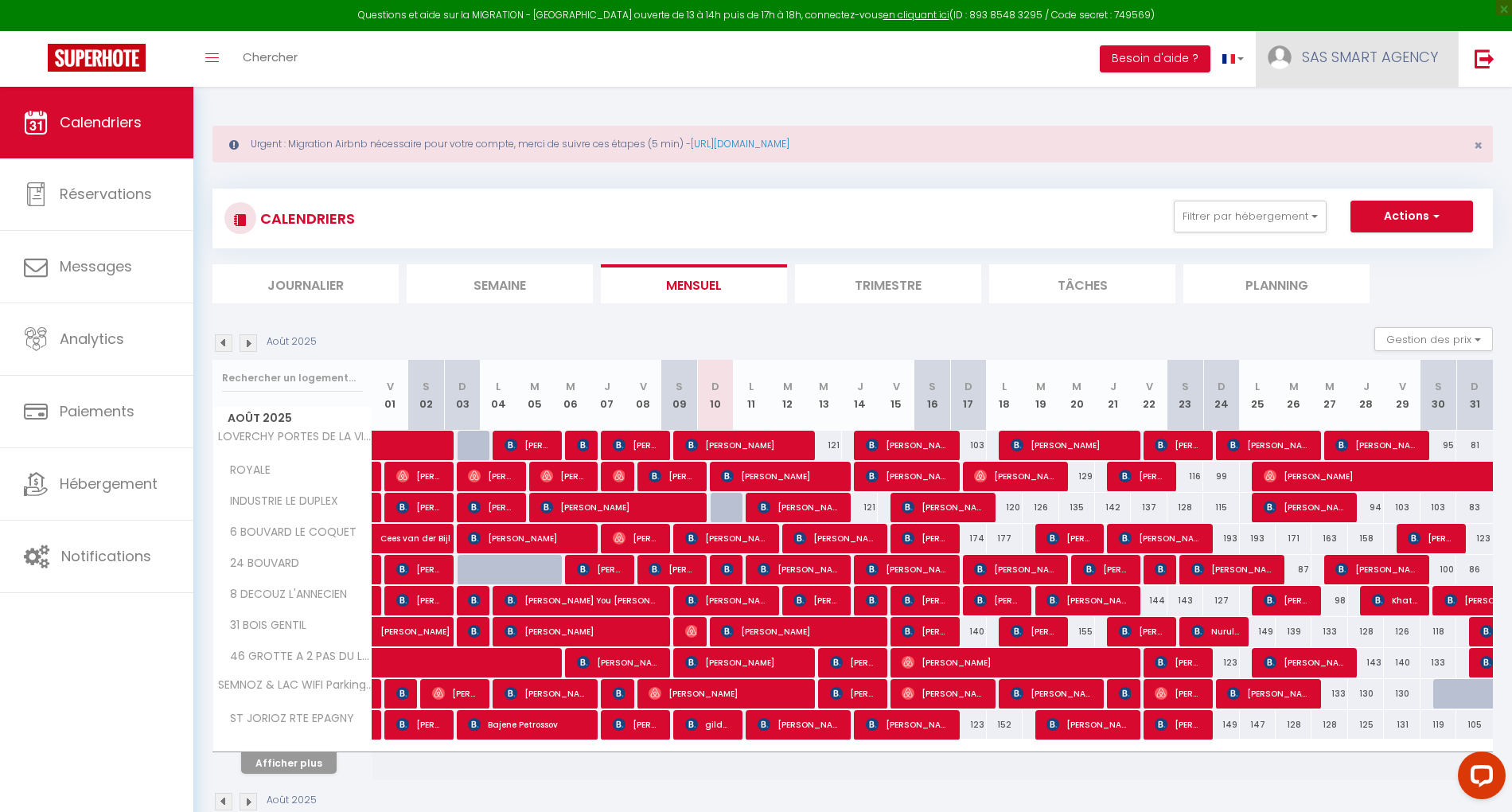
click at [1409, 58] on span "SAS SMART AGENCY" at bounding box center [1370, 57] width 136 height 20
click at [1363, 104] on link "Paramètres" at bounding box center [1394, 110] width 118 height 27
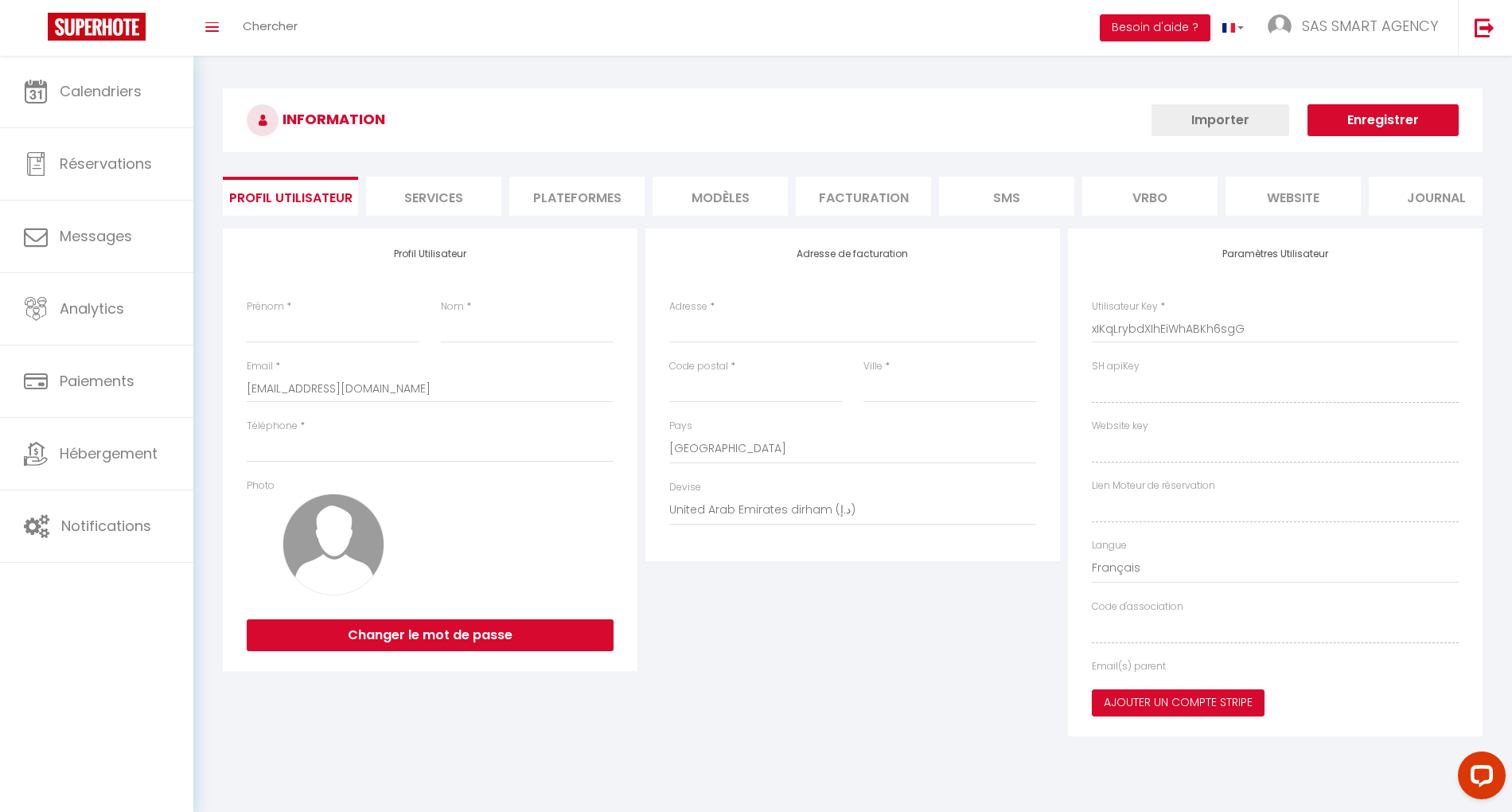
type input "SAS SMART AGENCY"
type input "[PERSON_NAME] & [PERSON_NAME]"
type input "0783685328"
type input "[STREET_ADDRESS]"
type input "74370"
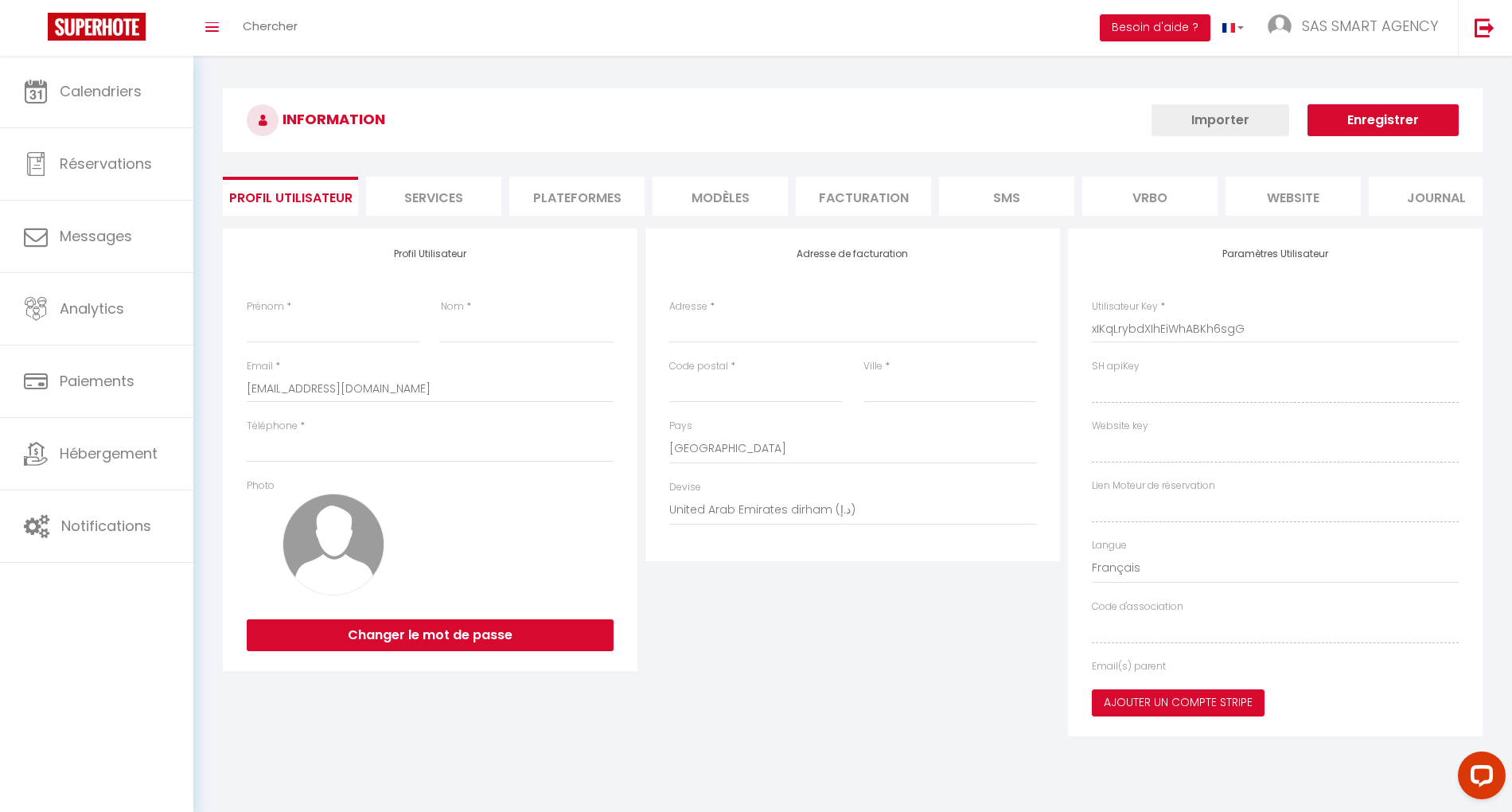
type input "Fillière"
select select "1"
select select "28"
type input "u8xdCRCFJdlzg8OHGXkP9vtzp"
type input "r71bjlWTuTYb5CcshZZOJqyJo"
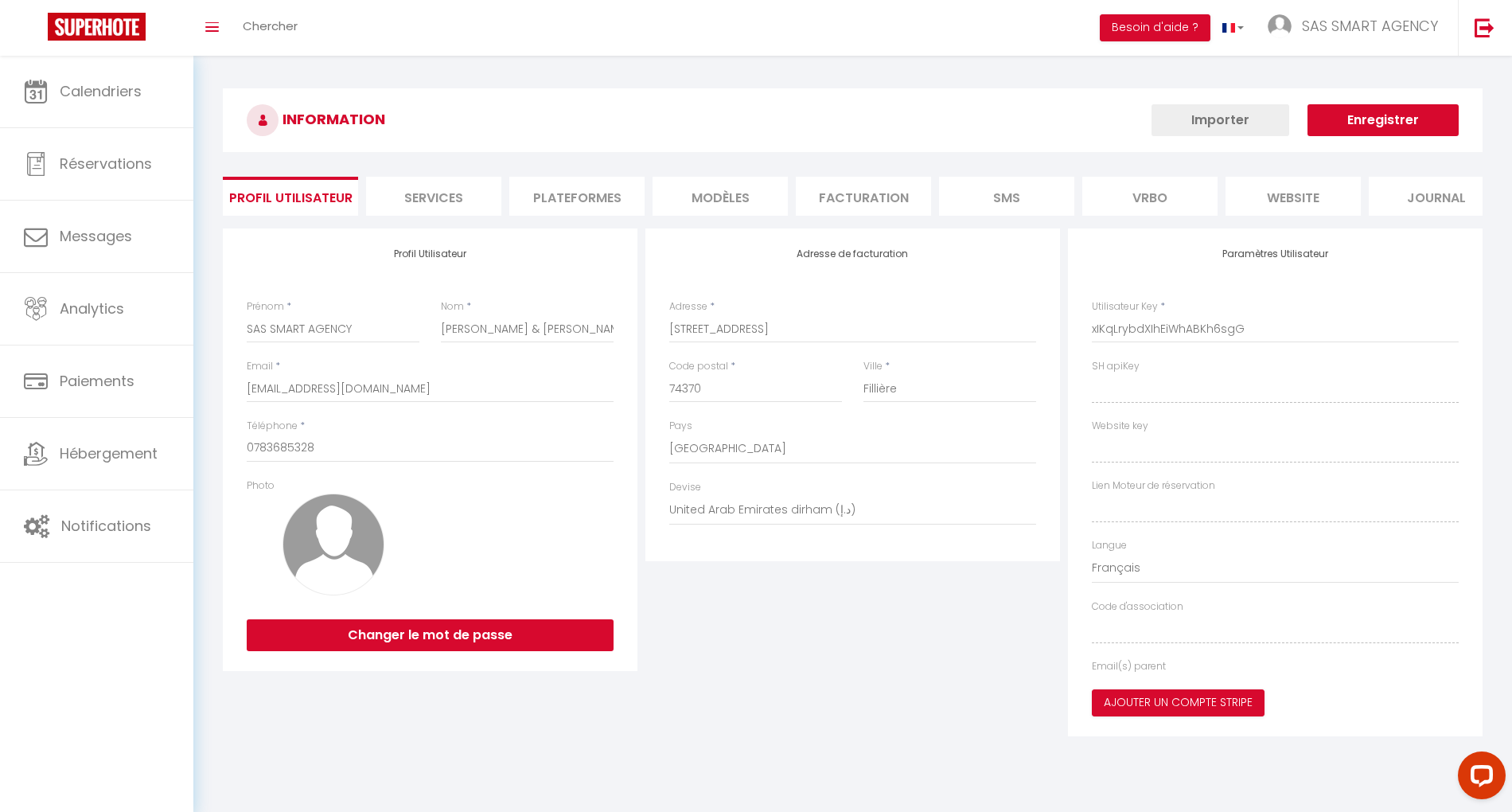
type input "[URL][DOMAIN_NAME]"
type input "NS66414"
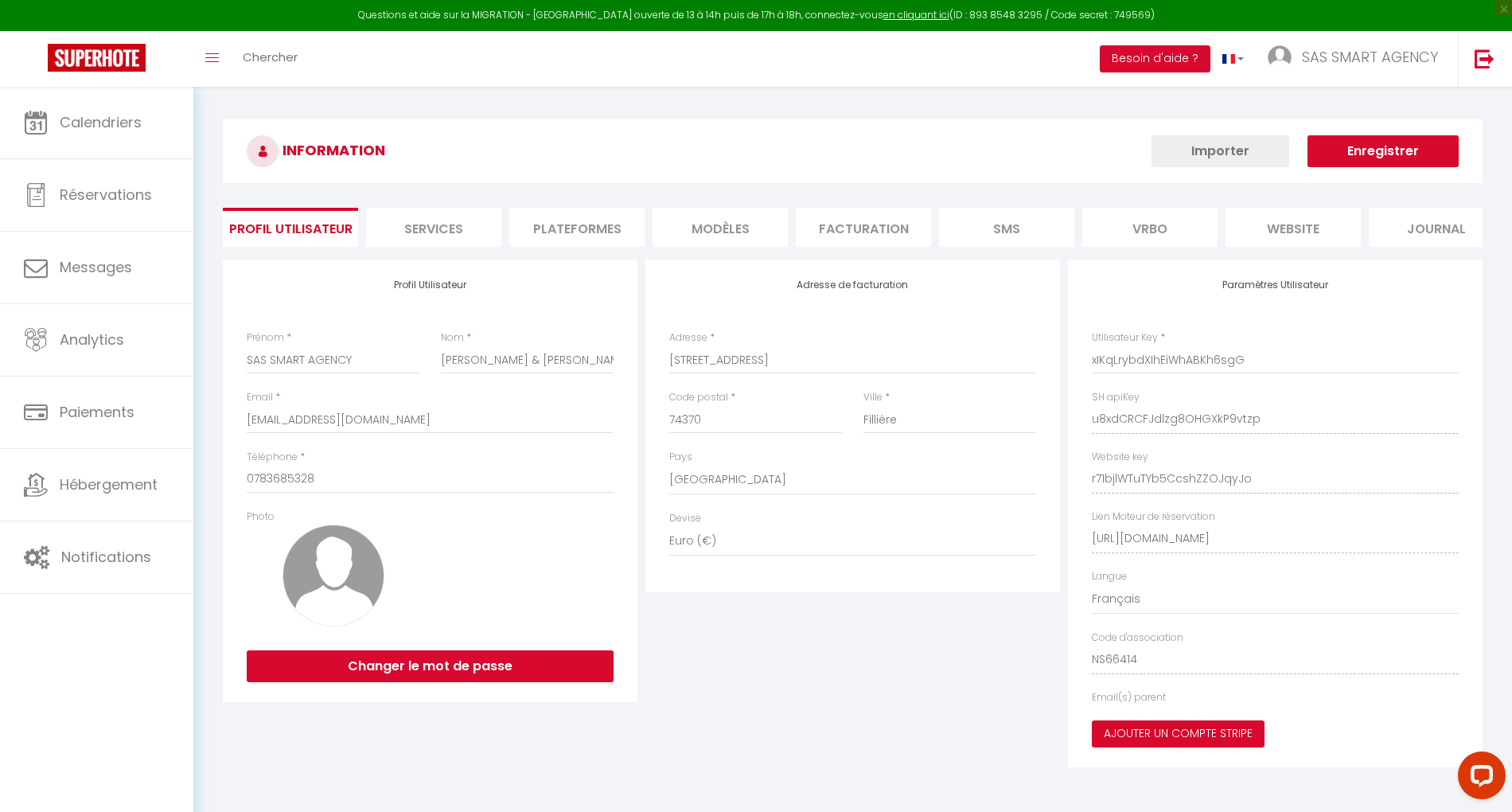
type input "u8xdCRCFJdlzg8OHGXkP9vtzp"
type input "r71bjlWTuTYb5CcshZZOJqyJo"
type input "[URL][DOMAIN_NAME]"
select select "fr"
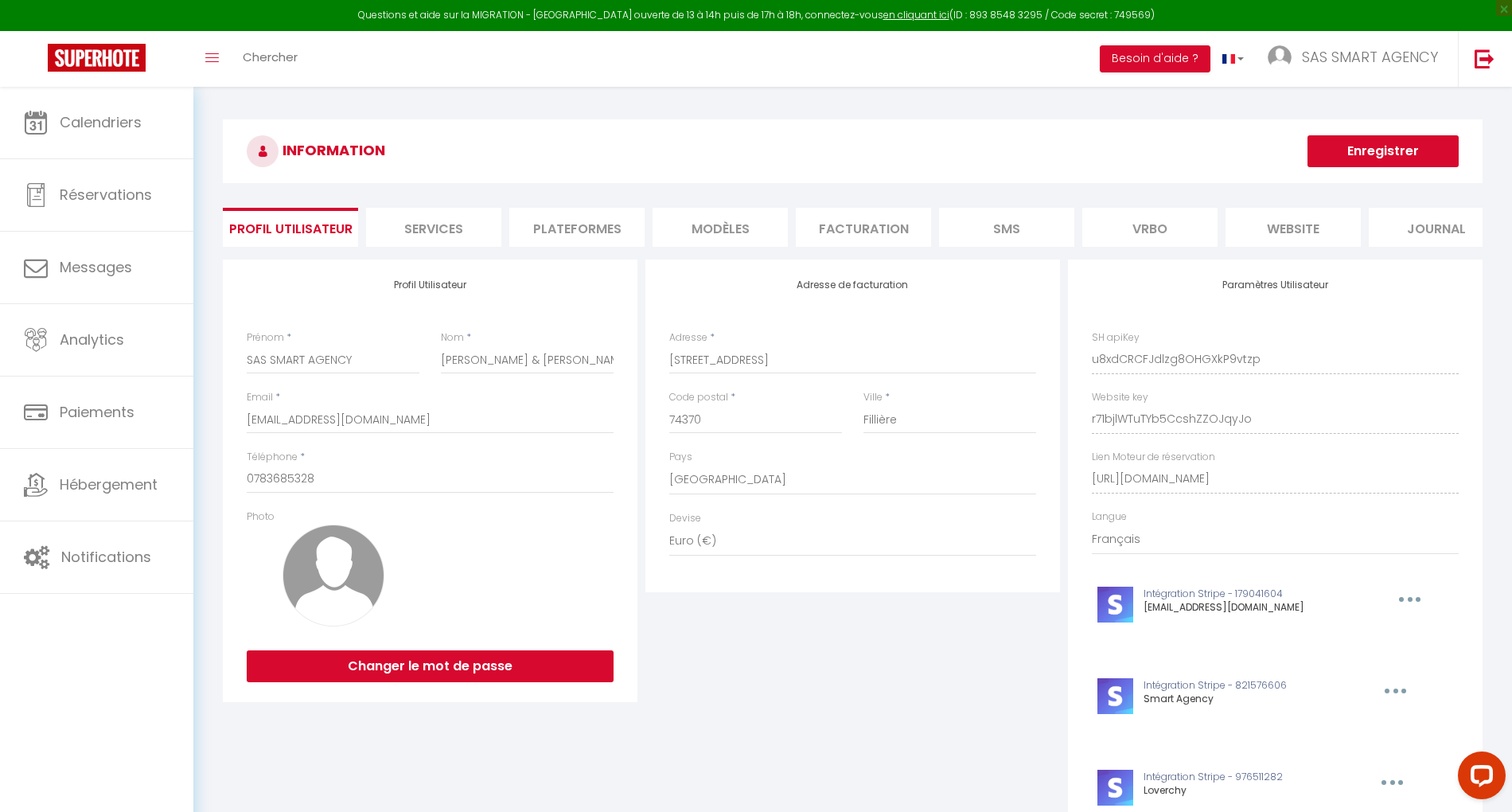
click at [567, 229] on li "Plateformes" at bounding box center [576, 227] width 135 height 39
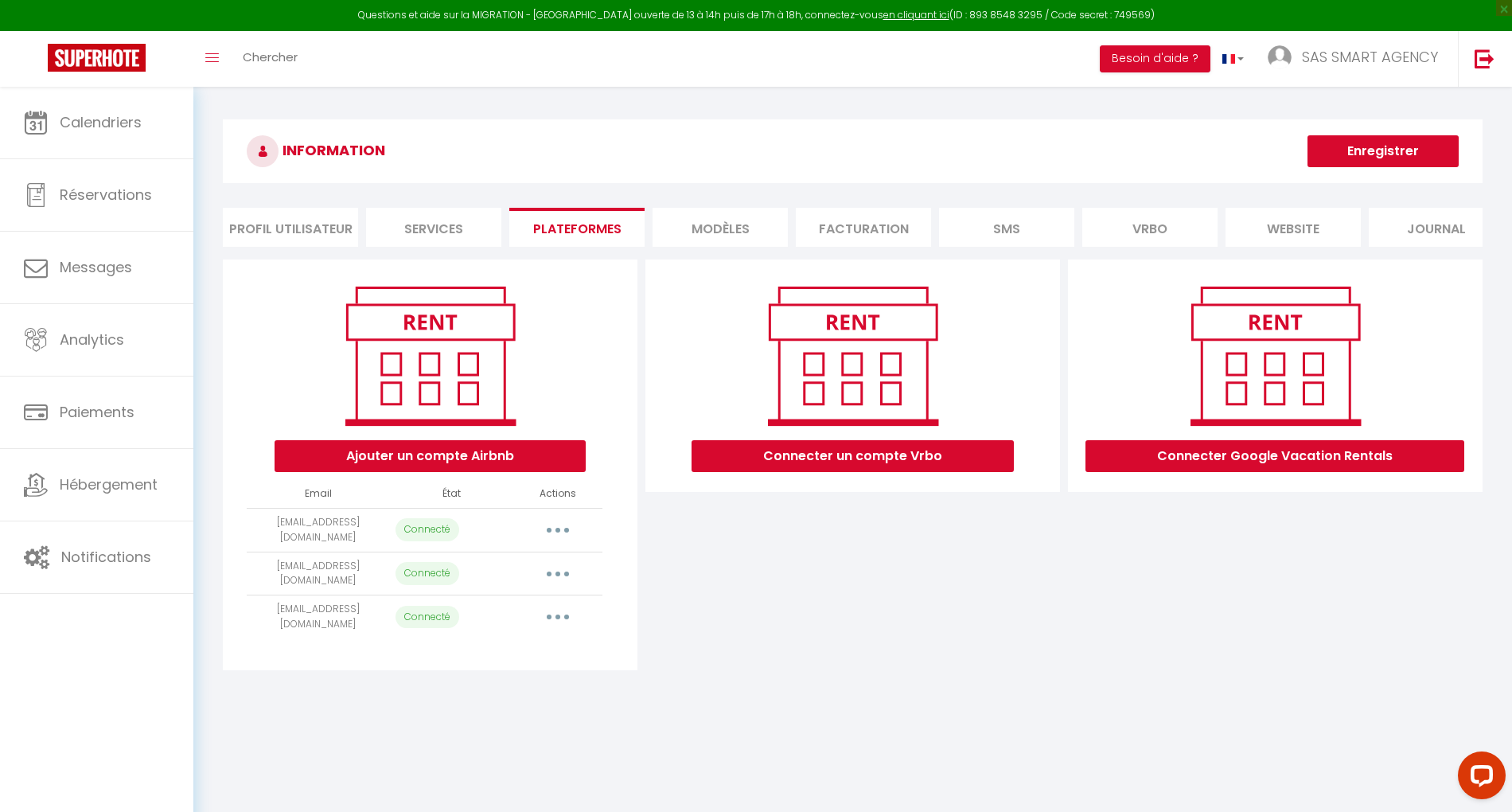
click at [556, 543] on button "button" at bounding box center [558, 530] width 44 height 26
click at [546, 579] on link "Importer les appartements" at bounding box center [487, 566] width 175 height 27
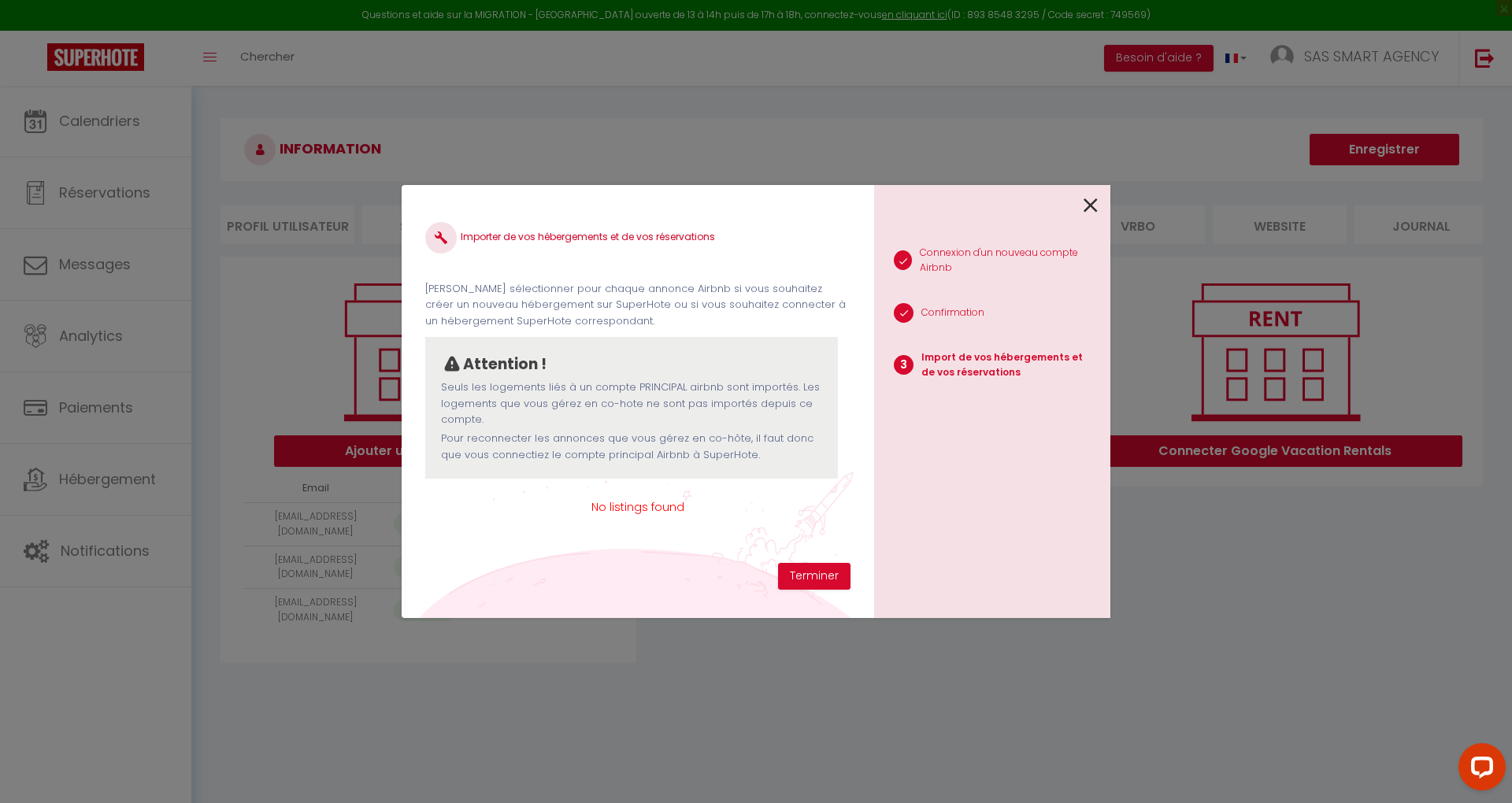
click at [1094, 202] on icon at bounding box center [1090, 205] width 14 height 24
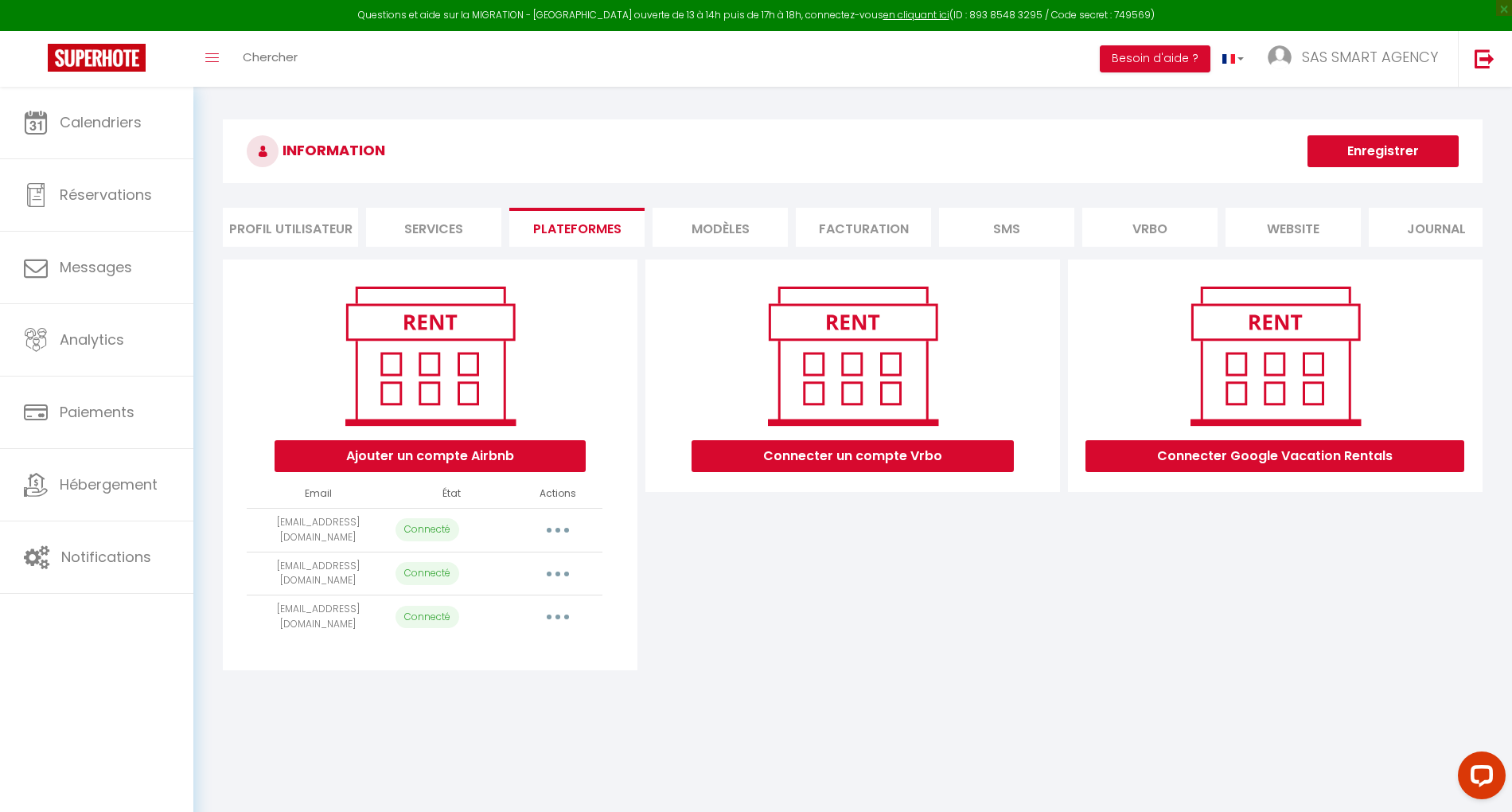
click at [558, 576] on icon "button" at bounding box center [558, 573] width 5 height 5
click at [537, 621] on link "Importer les appartements" at bounding box center [487, 610] width 175 height 27
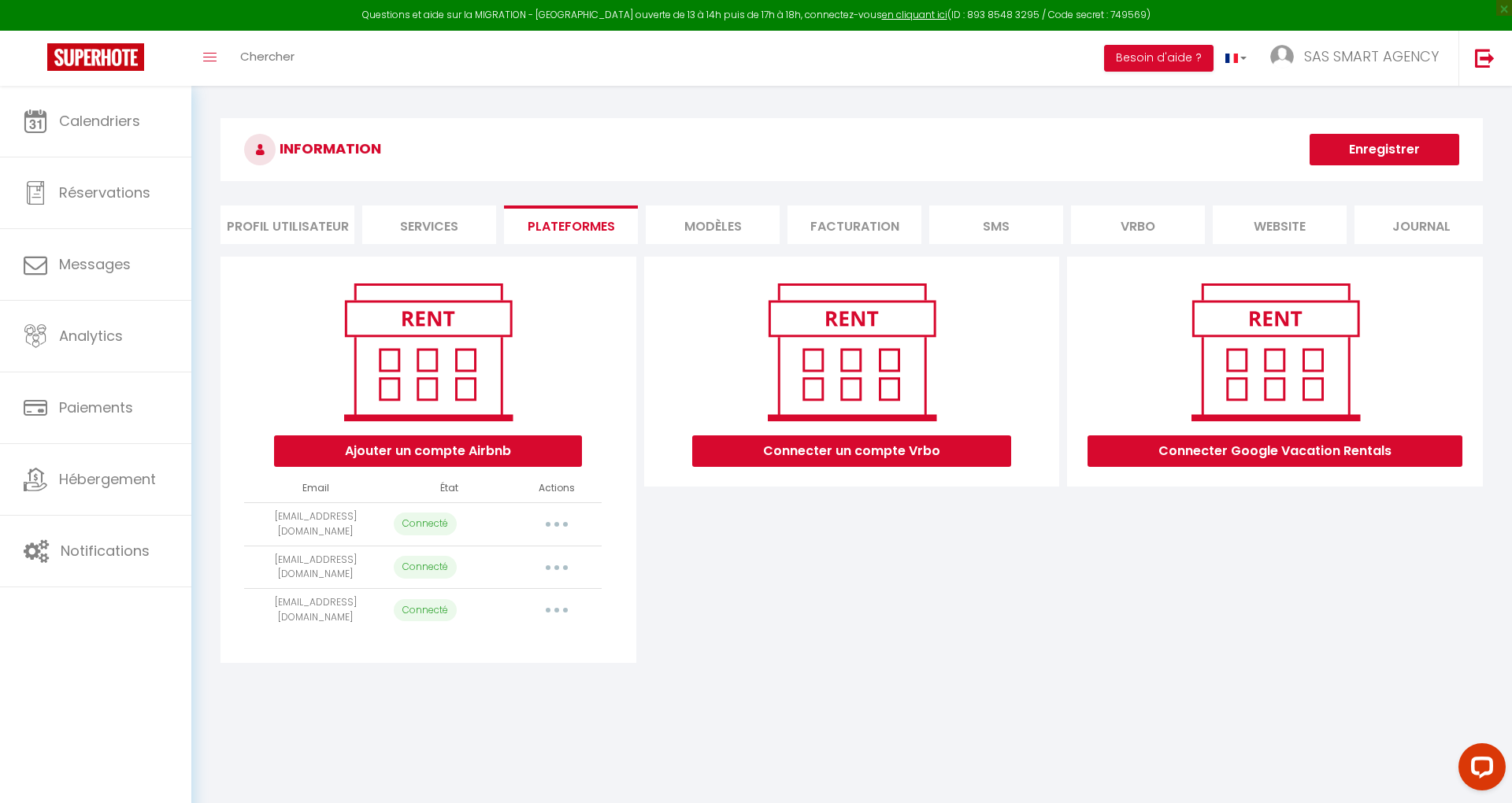
select select "1910"
select select
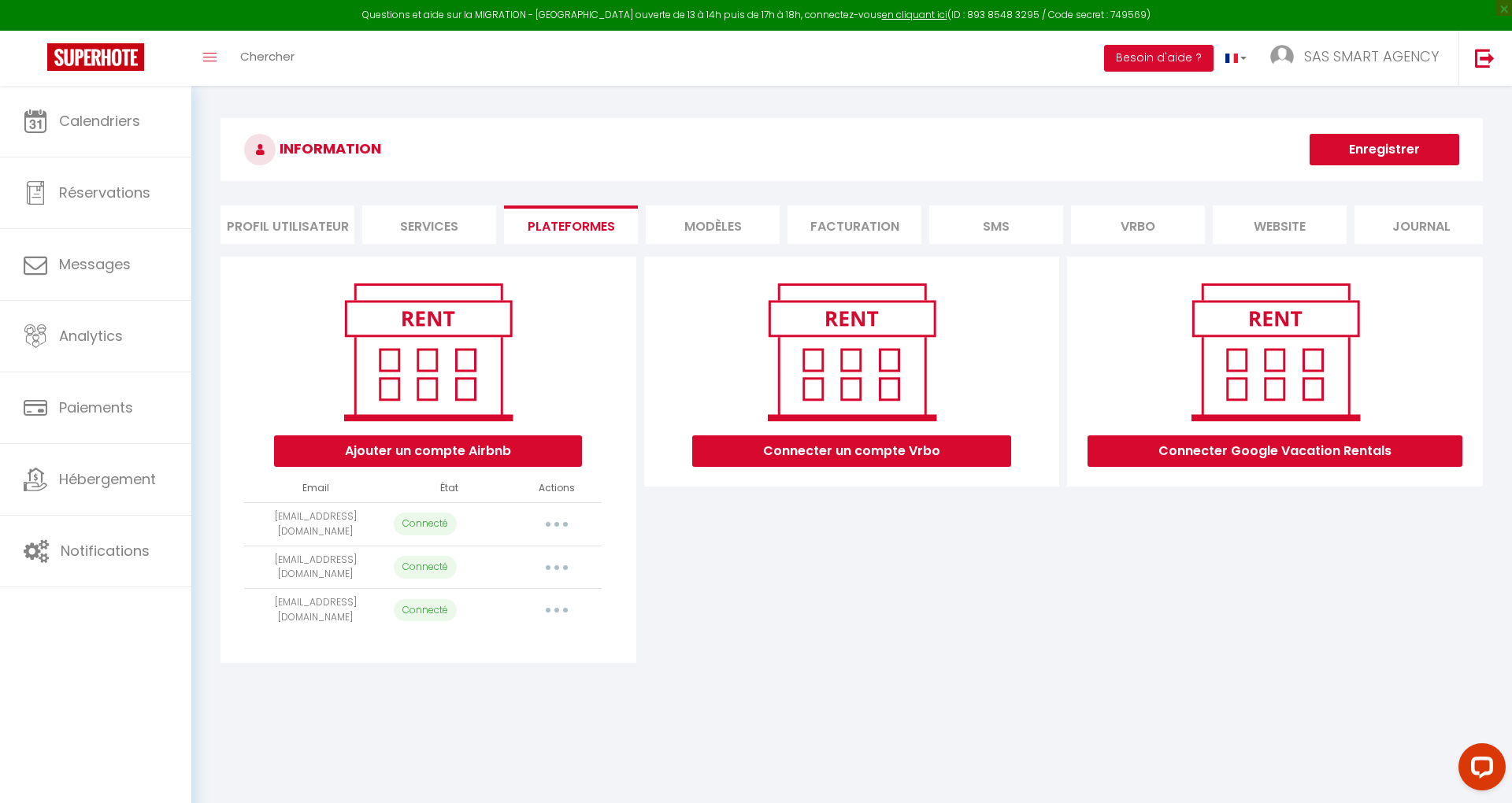
select select
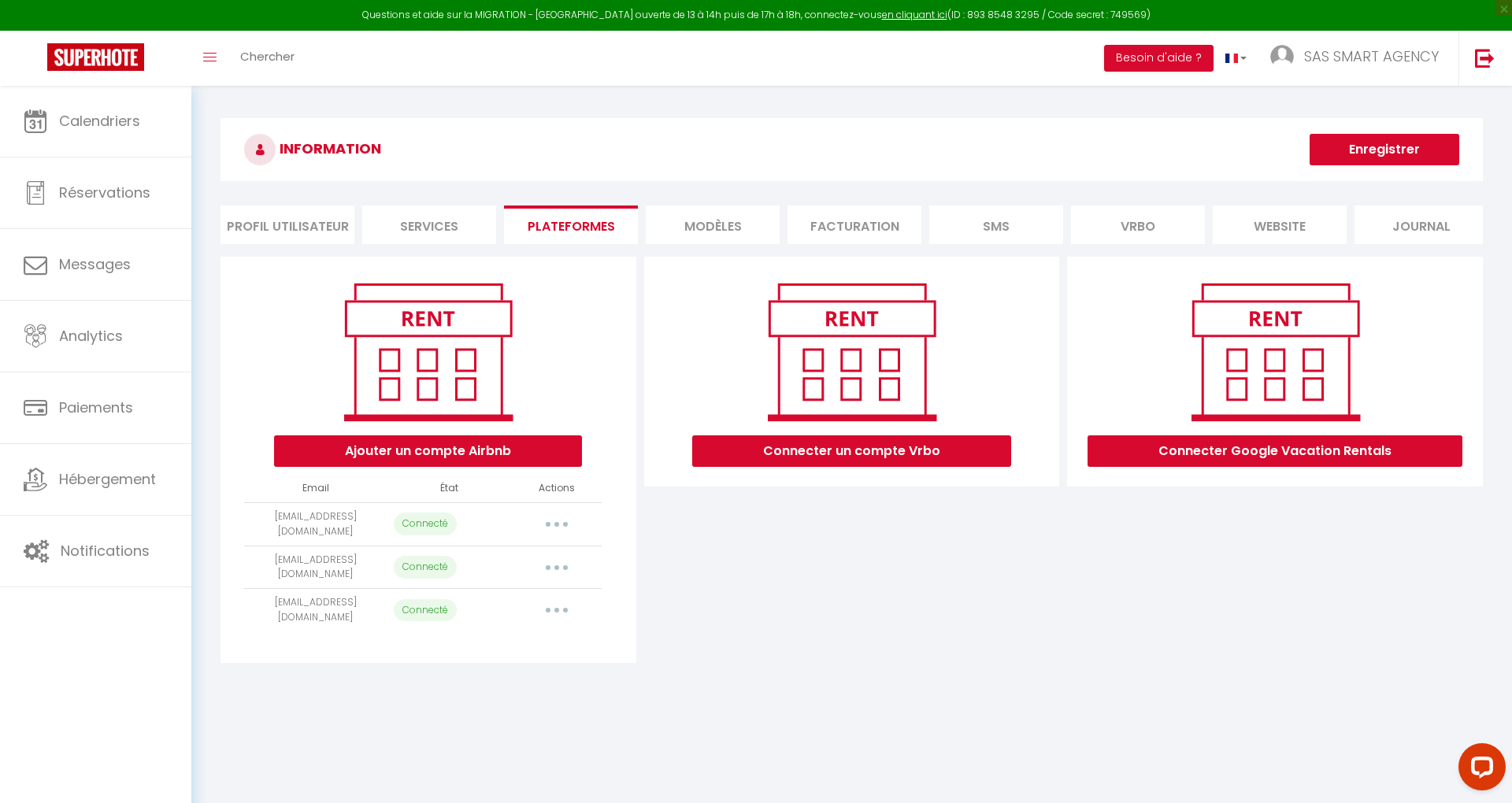
select select
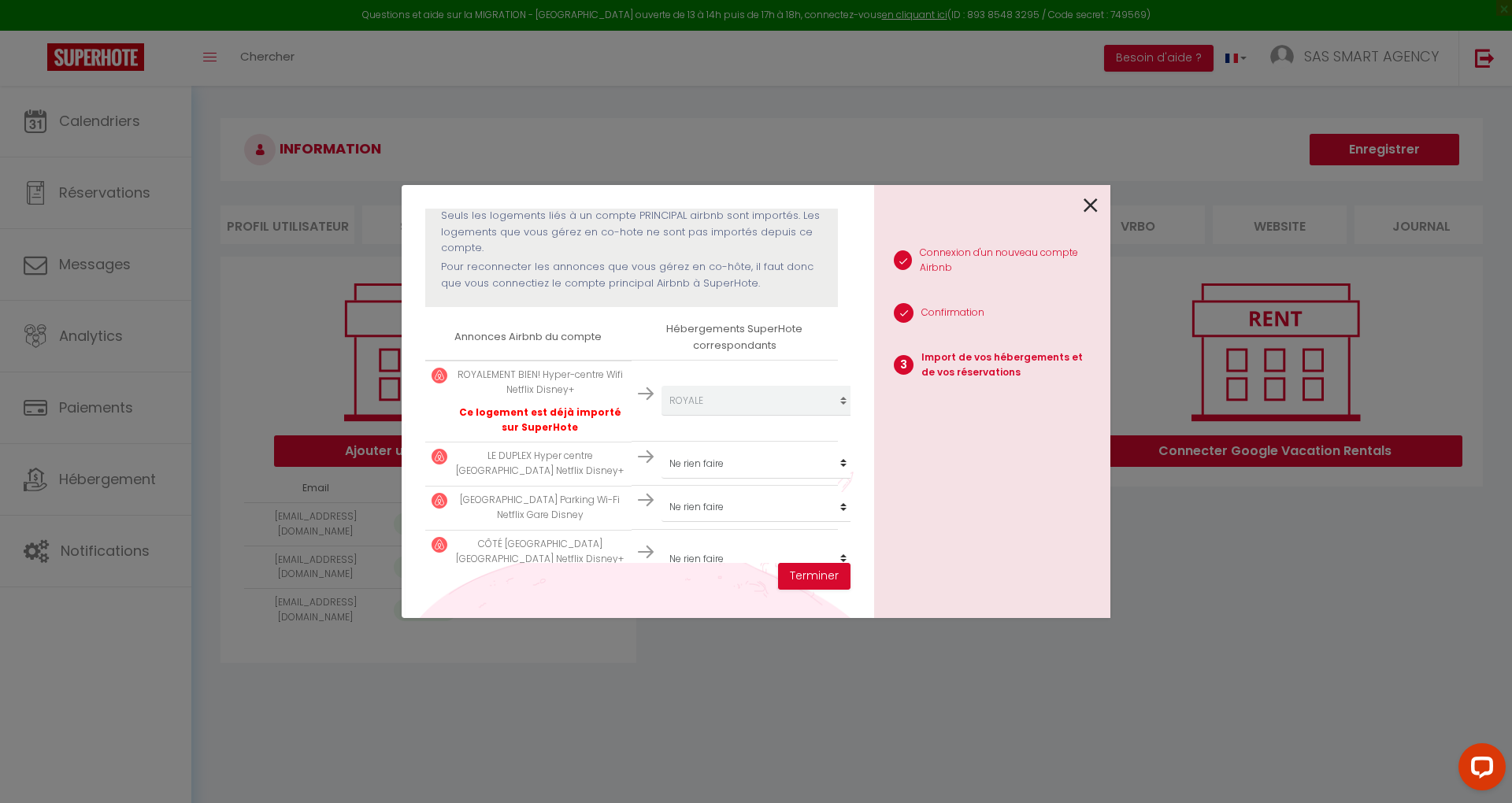
scroll to position [210, 0]
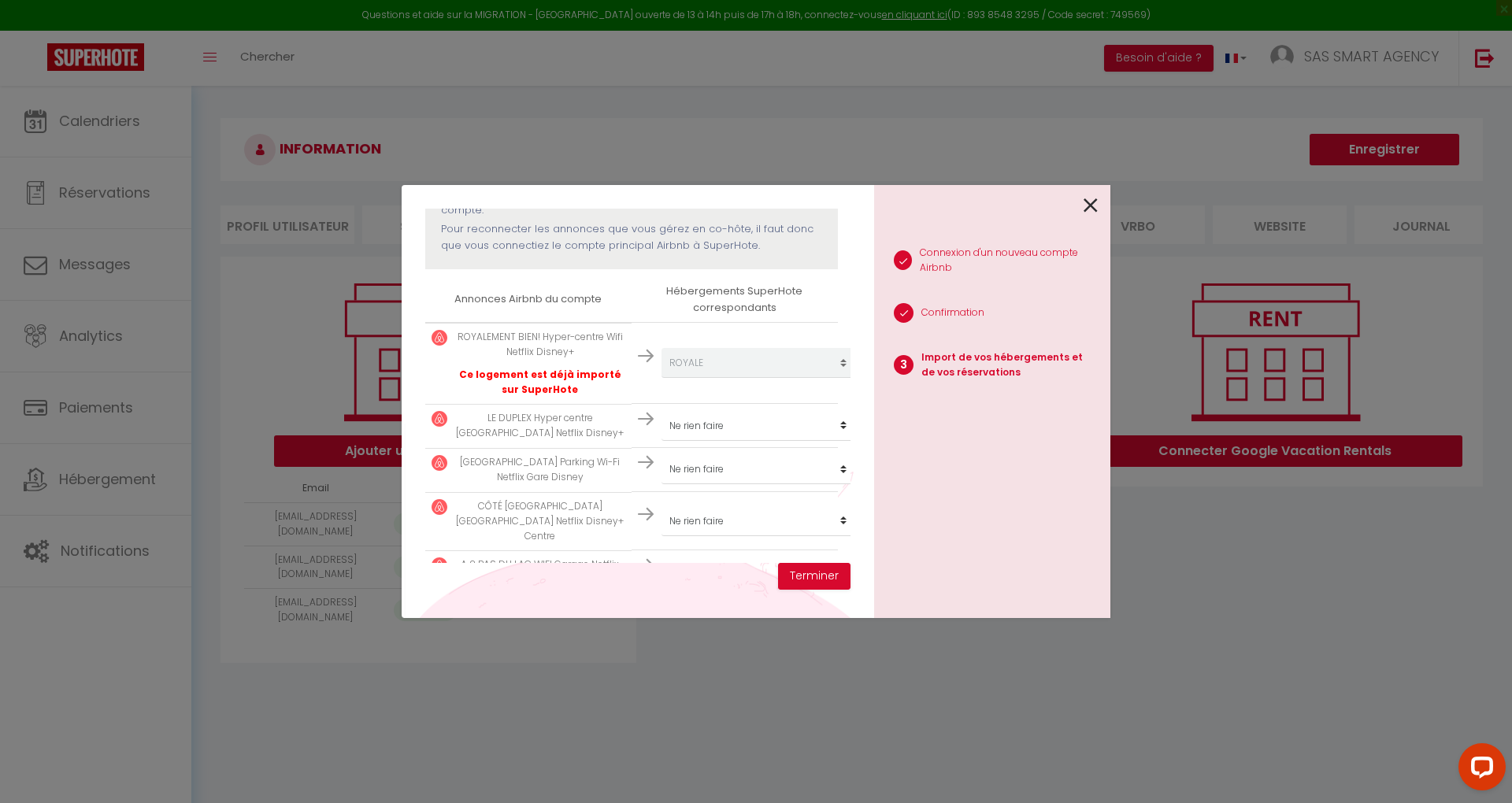
click at [1089, 205] on icon at bounding box center [1090, 205] width 14 height 24
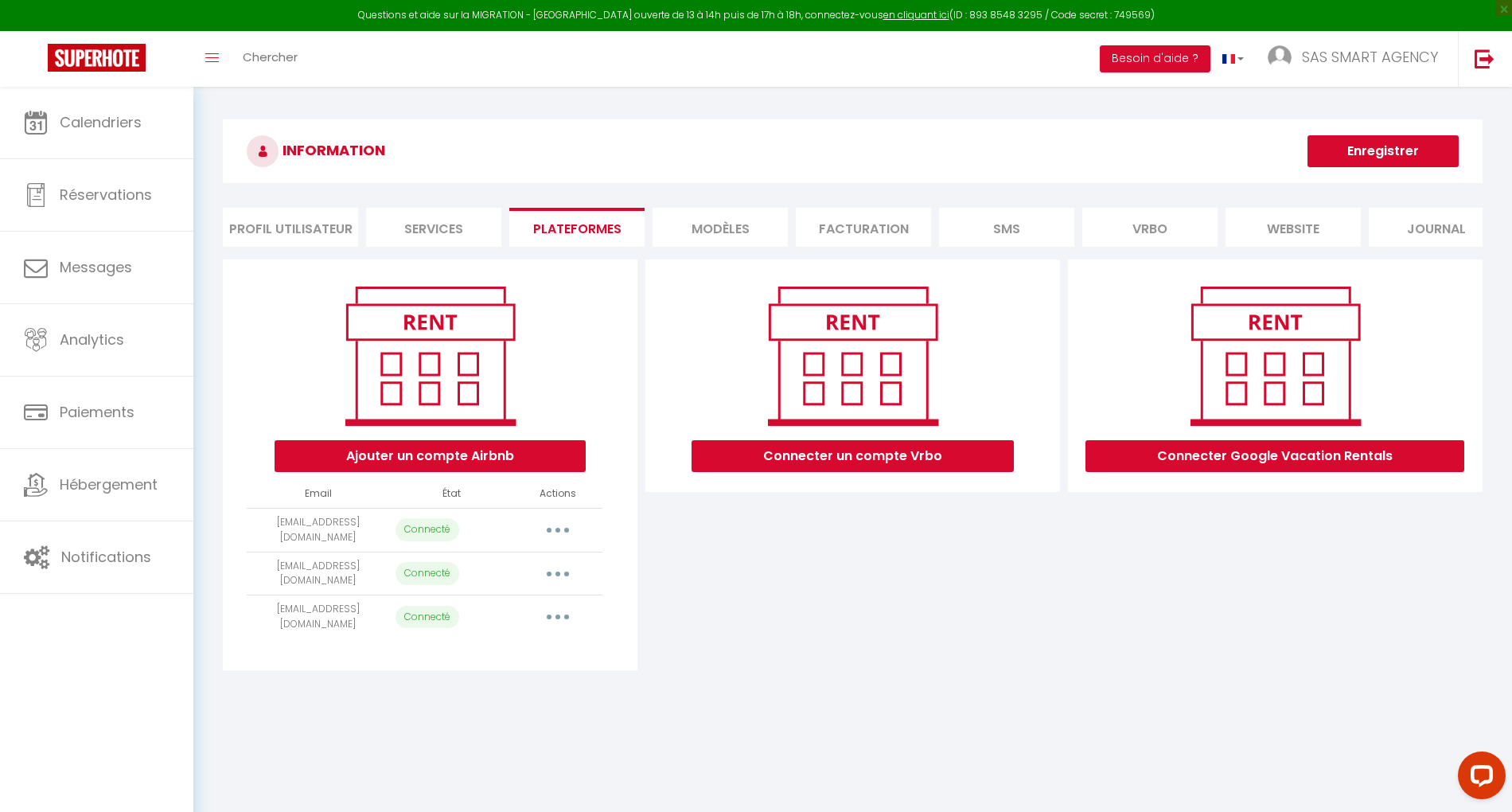
click at [554, 626] on button "button" at bounding box center [558, 616] width 44 height 26
click at [518, 661] on link "Importer les appartements" at bounding box center [487, 654] width 175 height 27
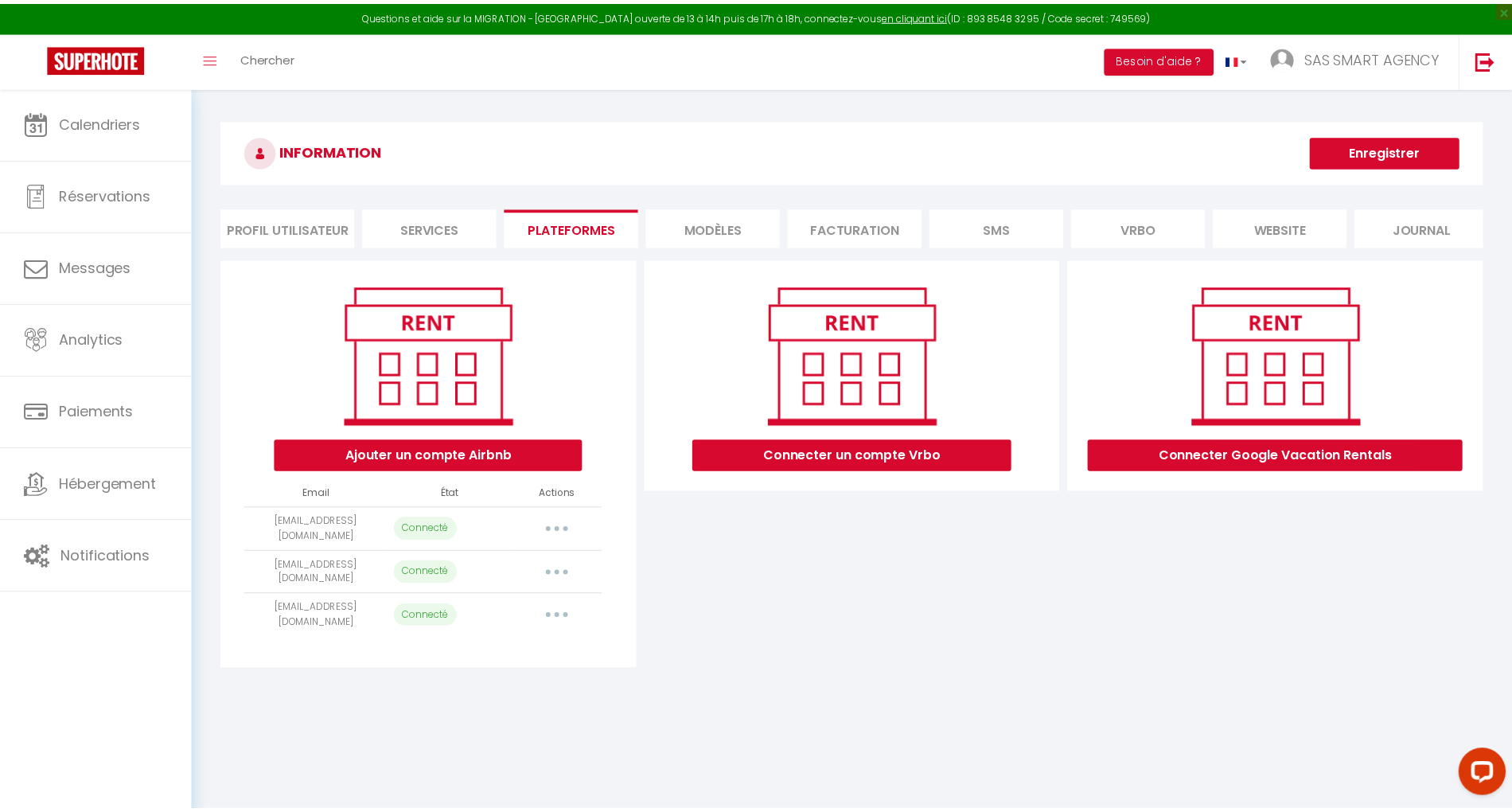
scroll to position [0, 0]
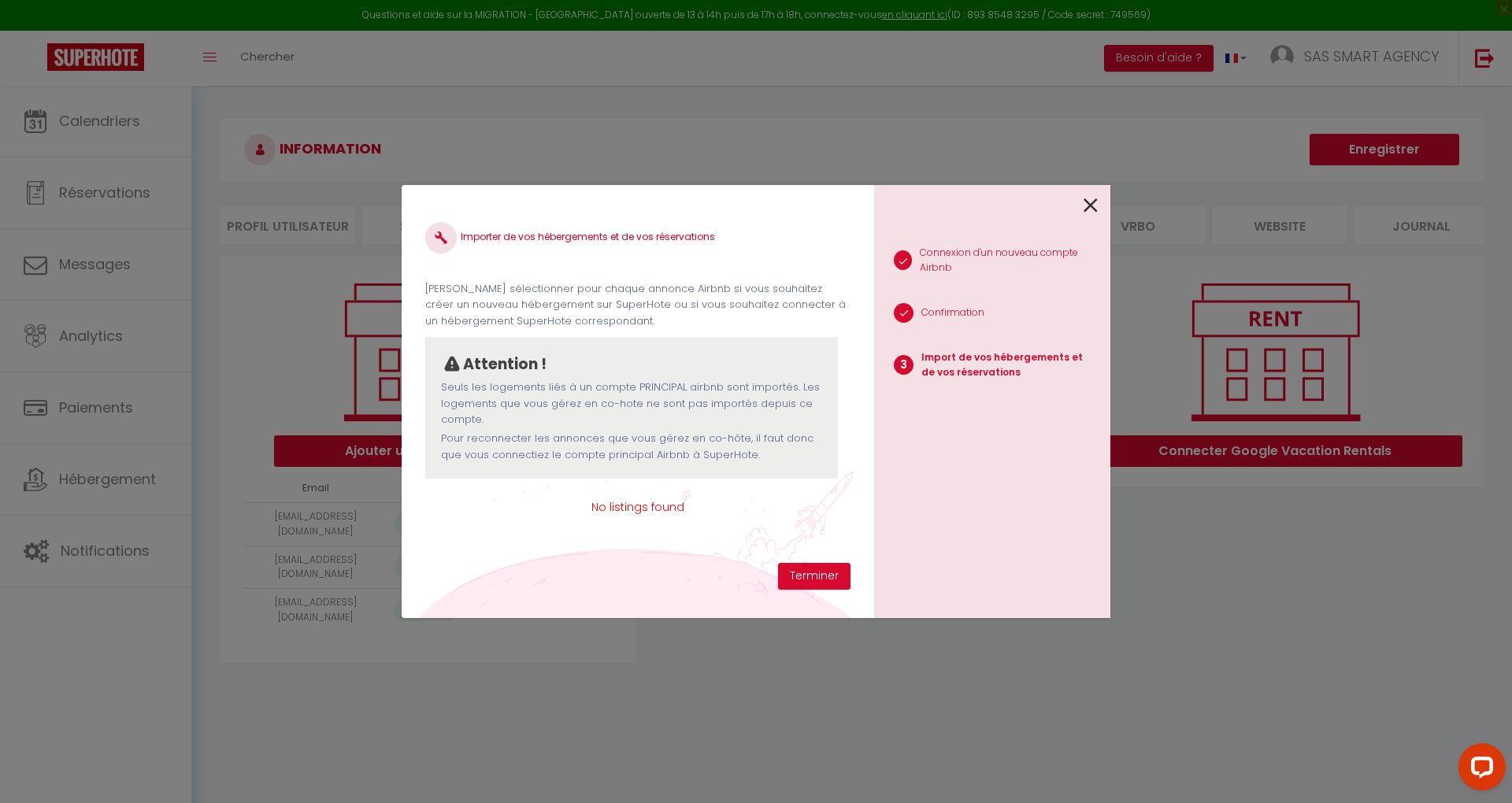
click at [1093, 202] on icon at bounding box center [1090, 205] width 14 height 24
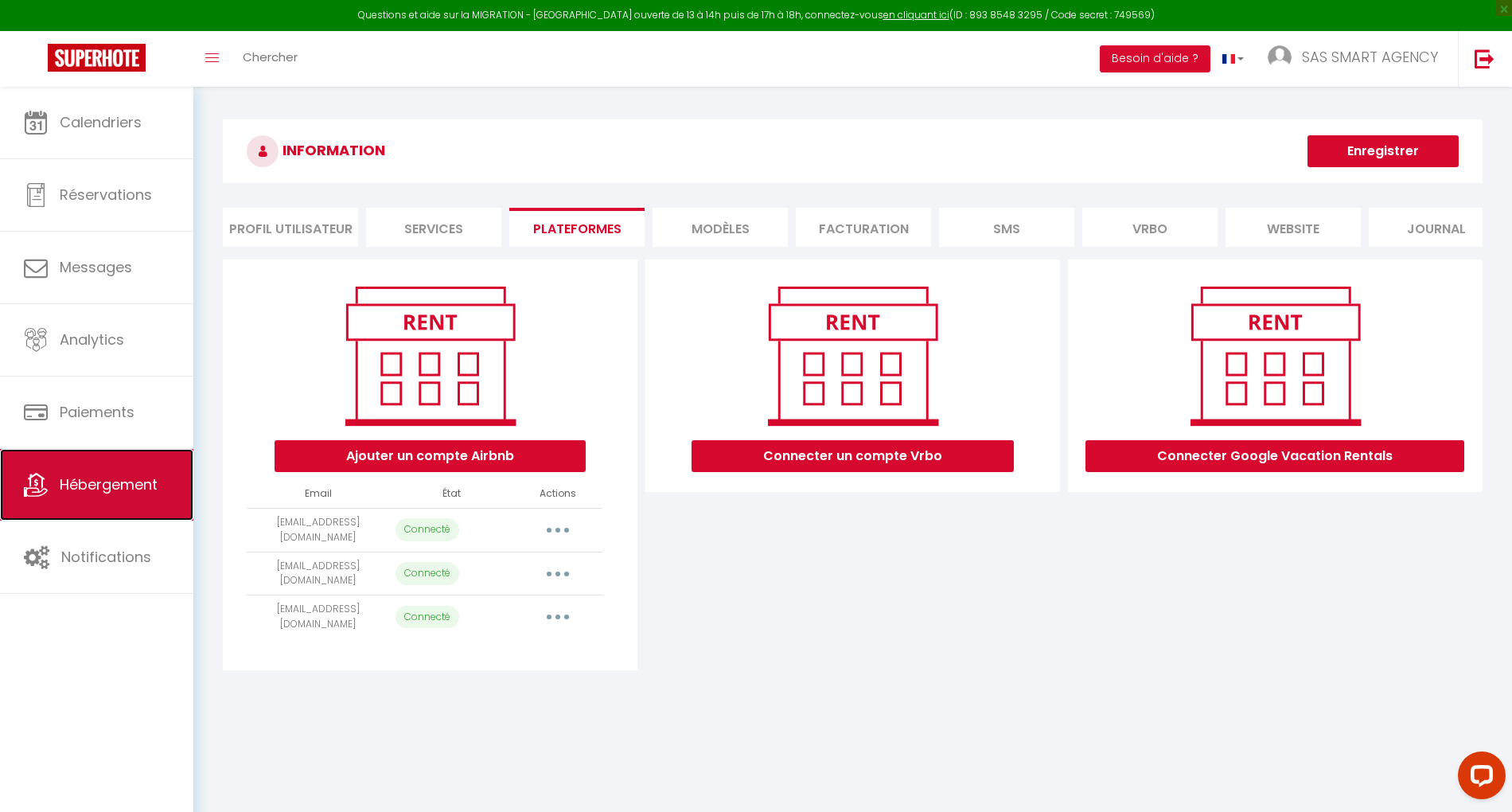
click at [73, 493] on span "Hébergement" at bounding box center [108, 484] width 98 height 20
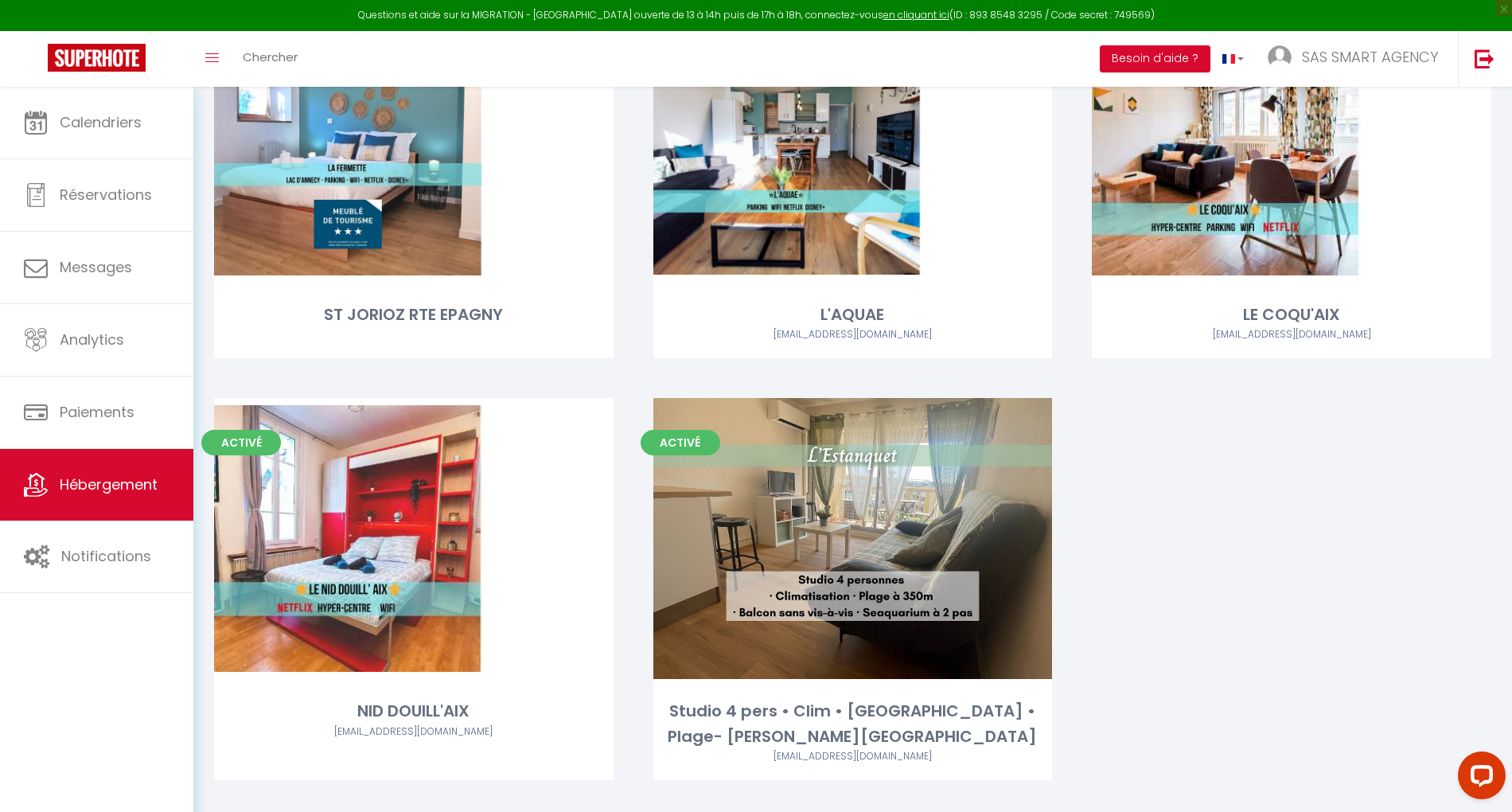
scroll to position [1487, 0]
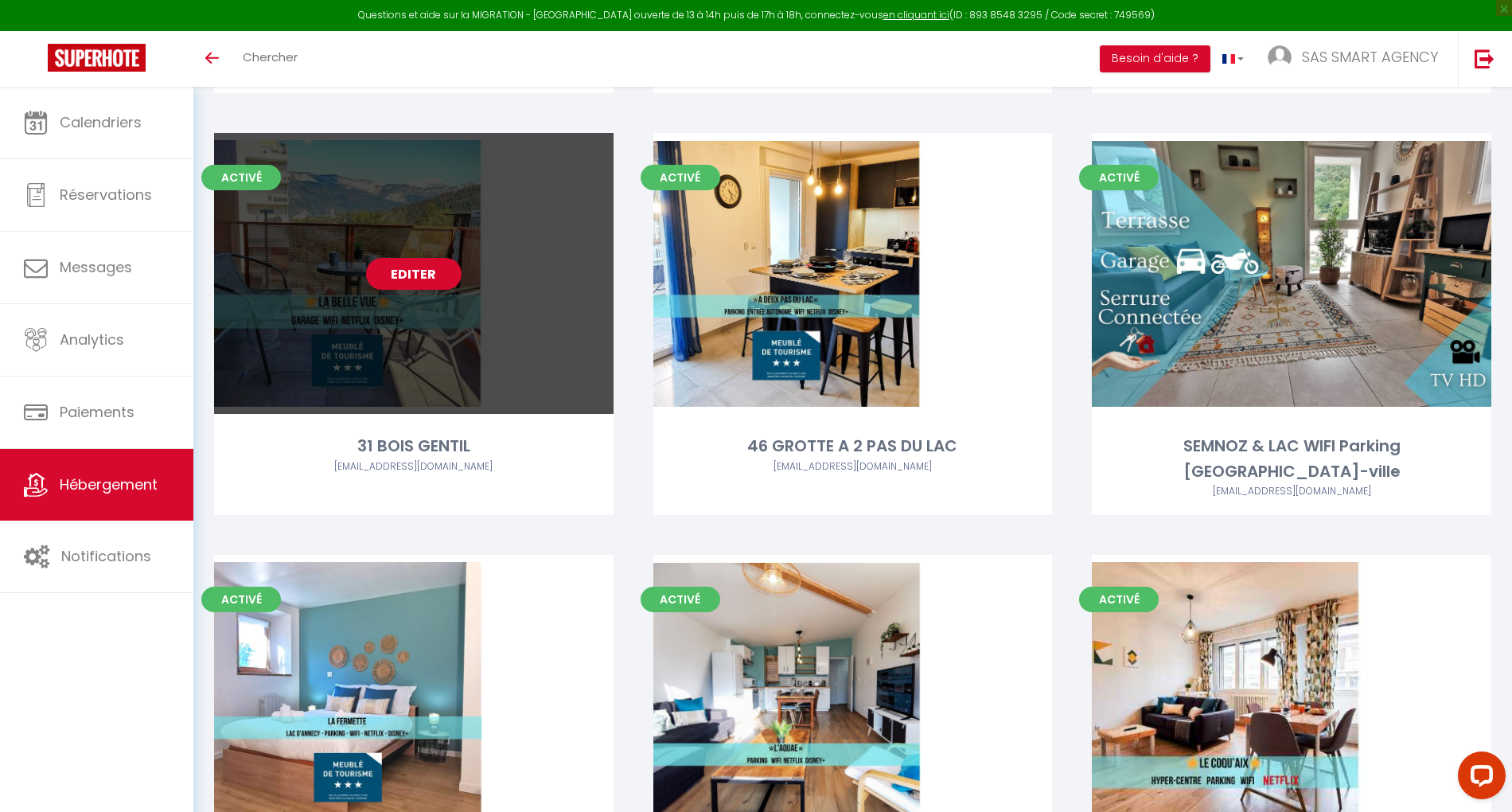
scroll to position [889, 0]
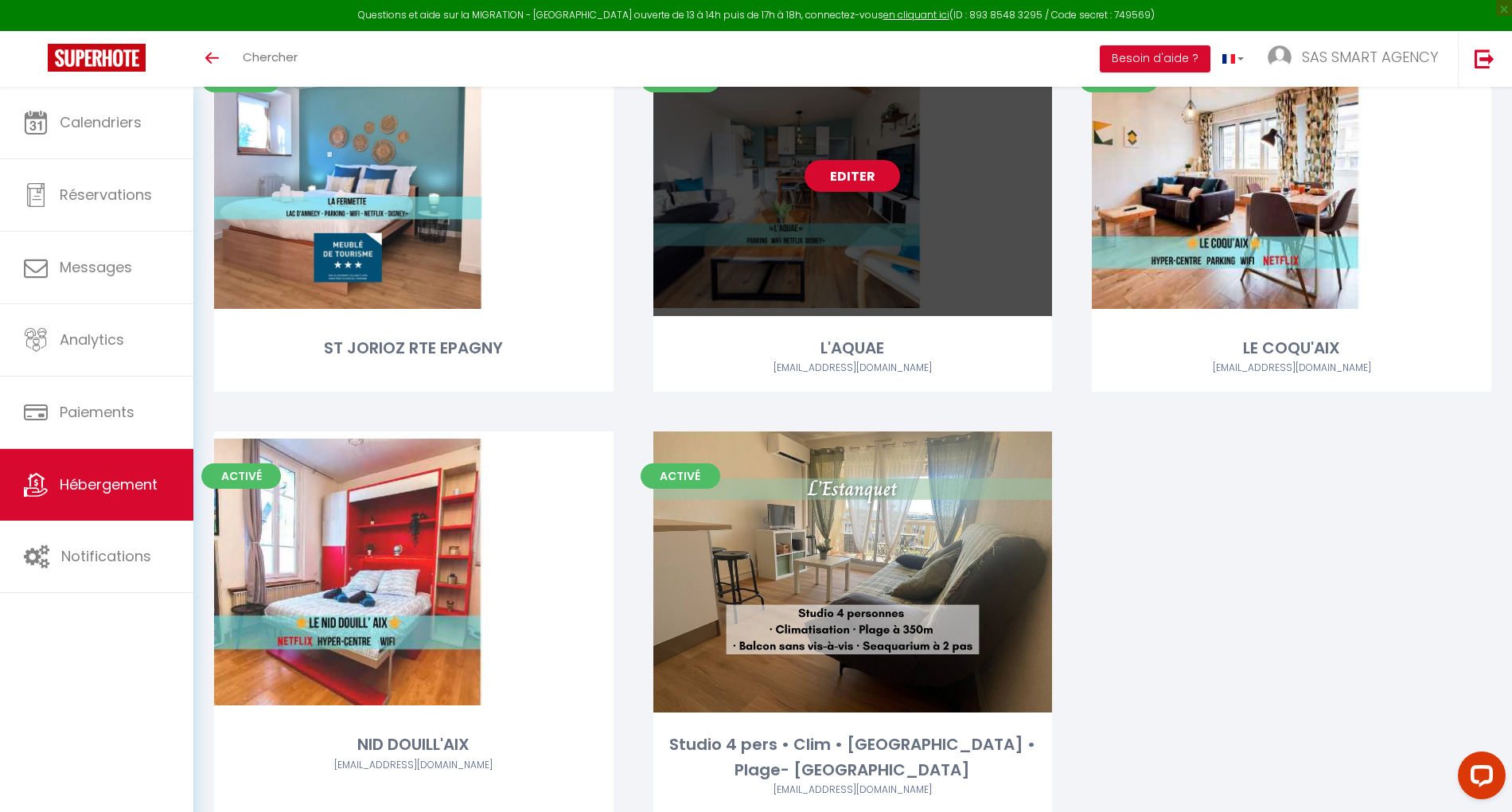
scroll to position [1419, 0]
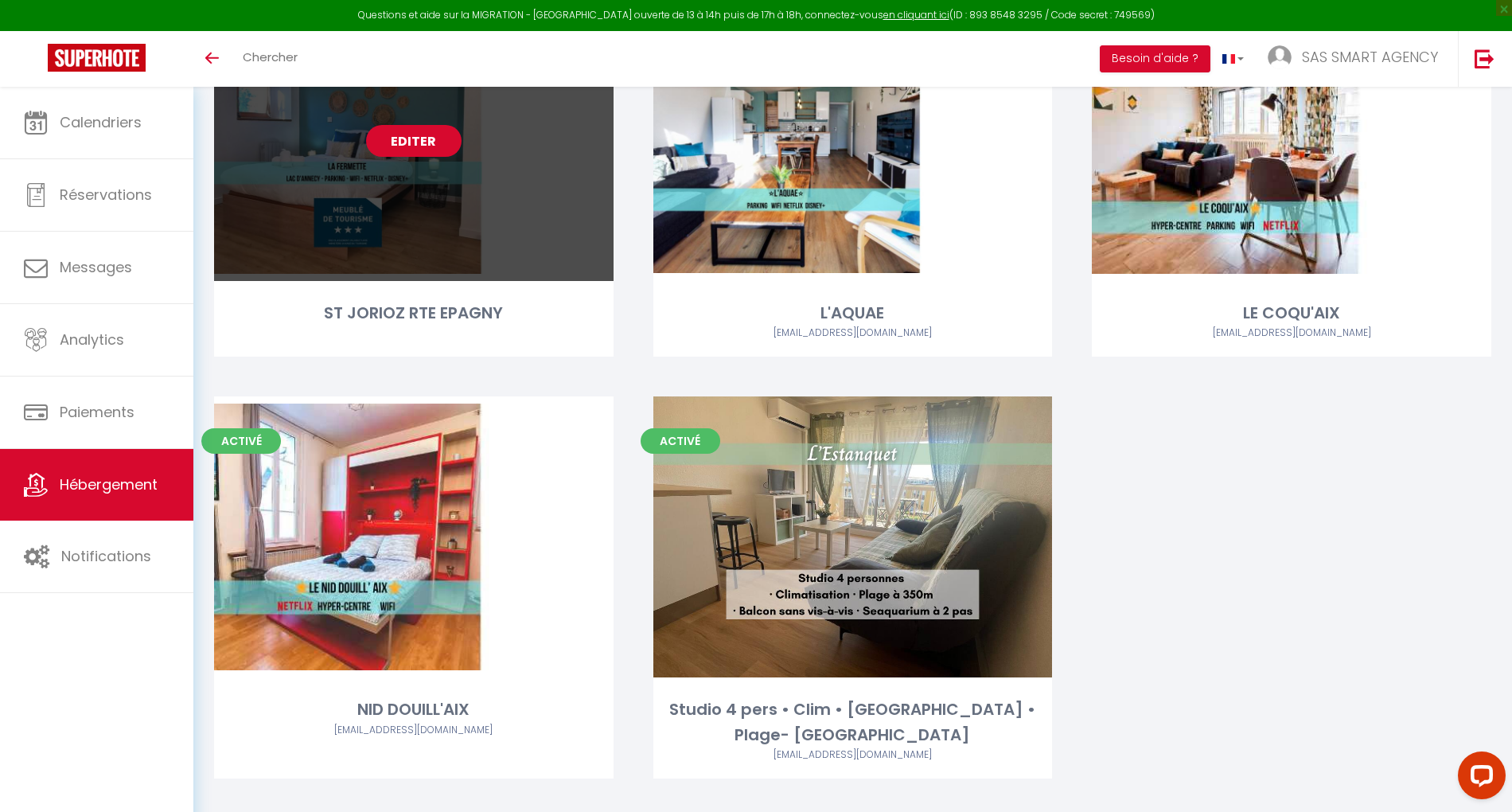
click at [412, 125] on link "Editer" at bounding box center [414, 140] width 96 height 32
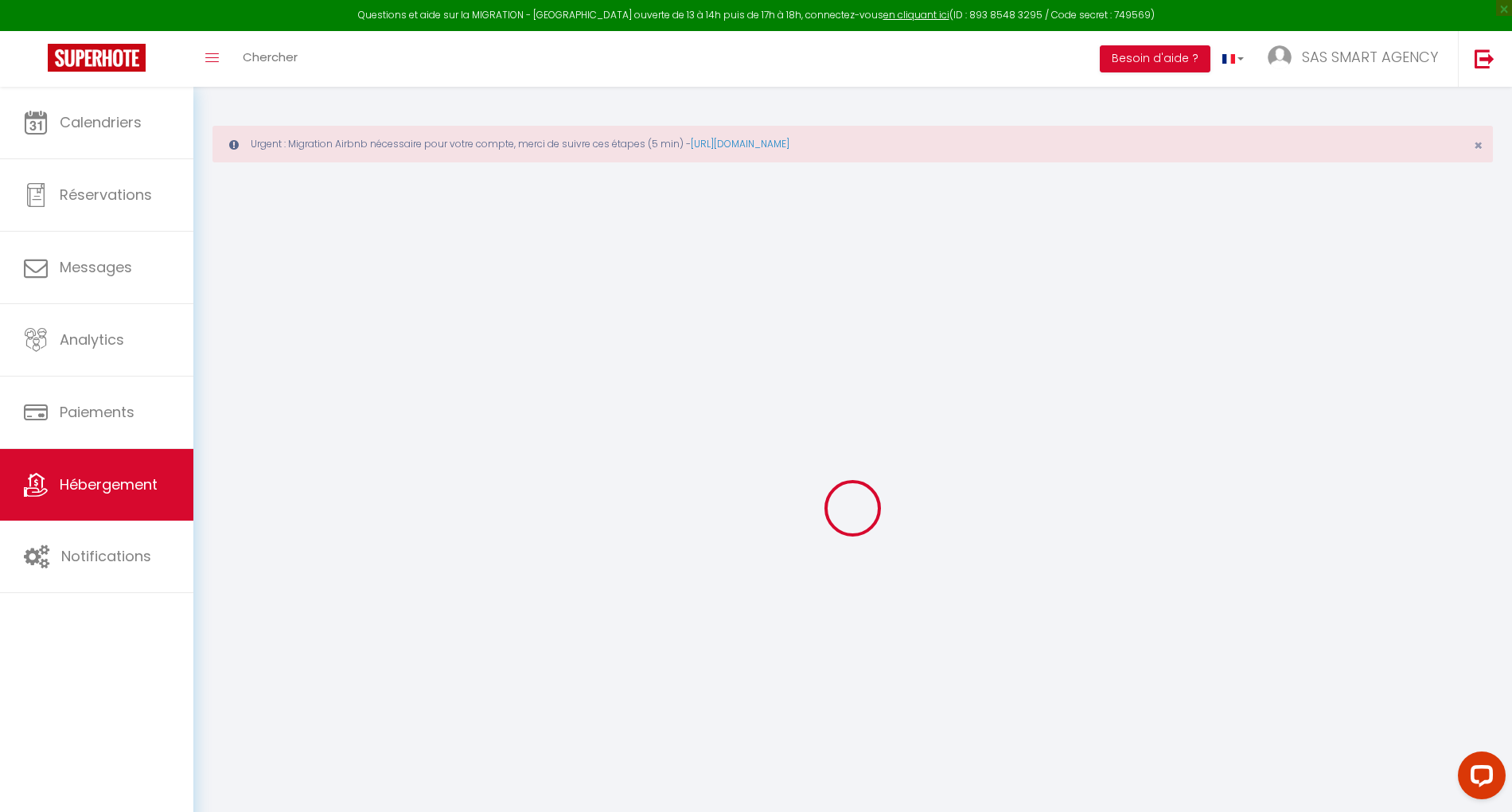
select select "+ 10 %"
select select "+ 25 %"
select select
checkbox input "false"
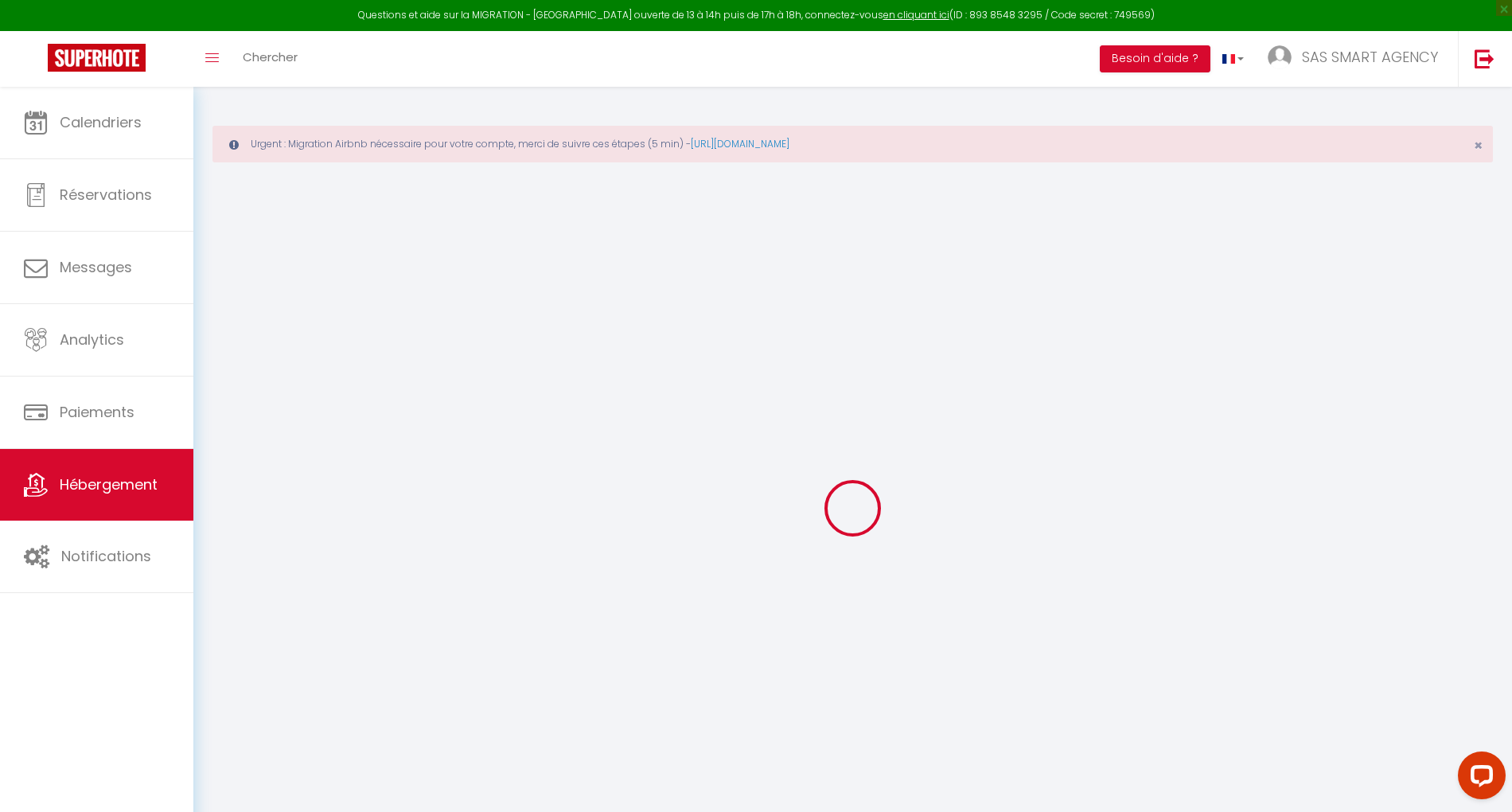
checkbox input "false"
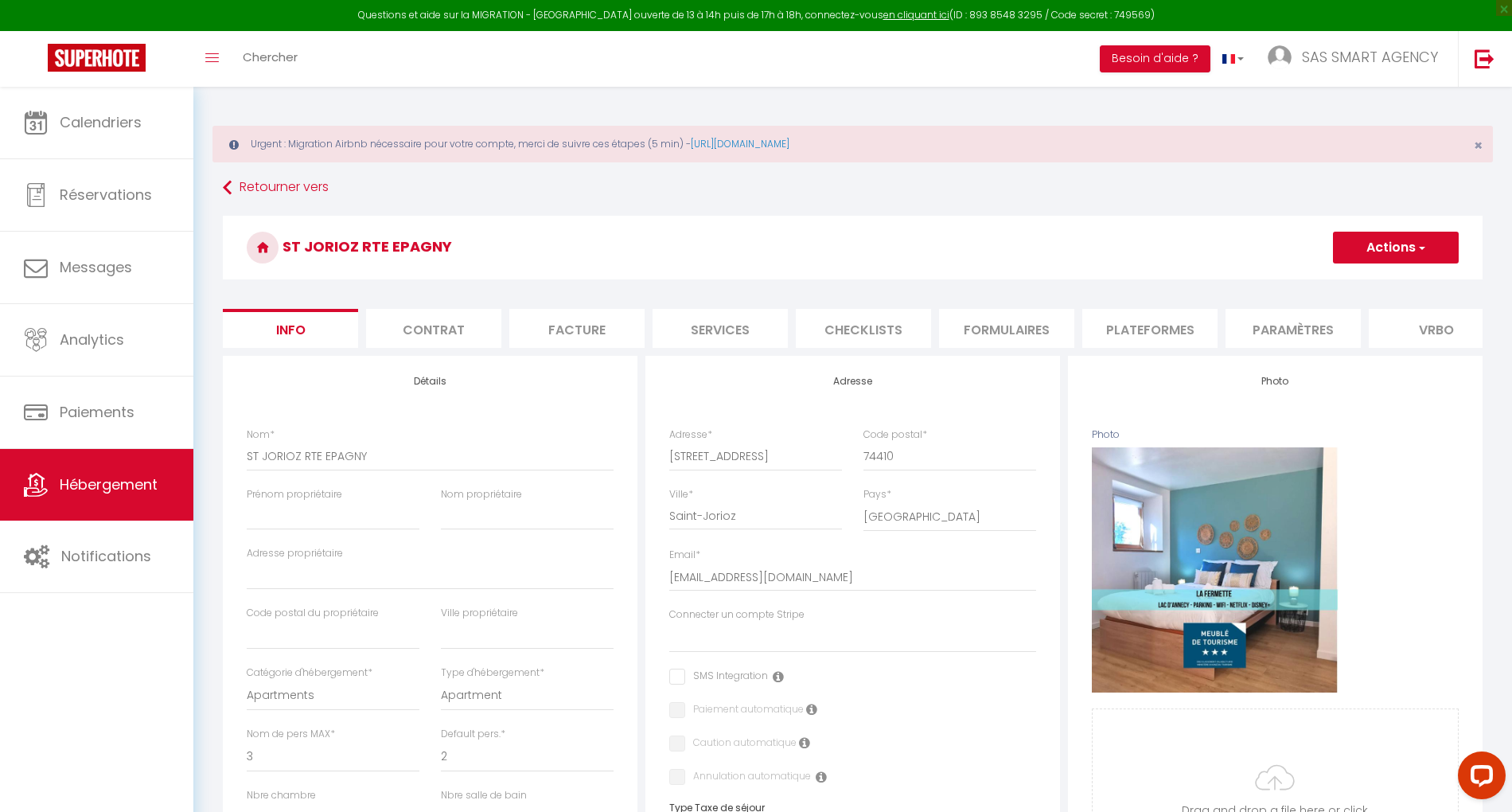
select select
checkbox input "false"
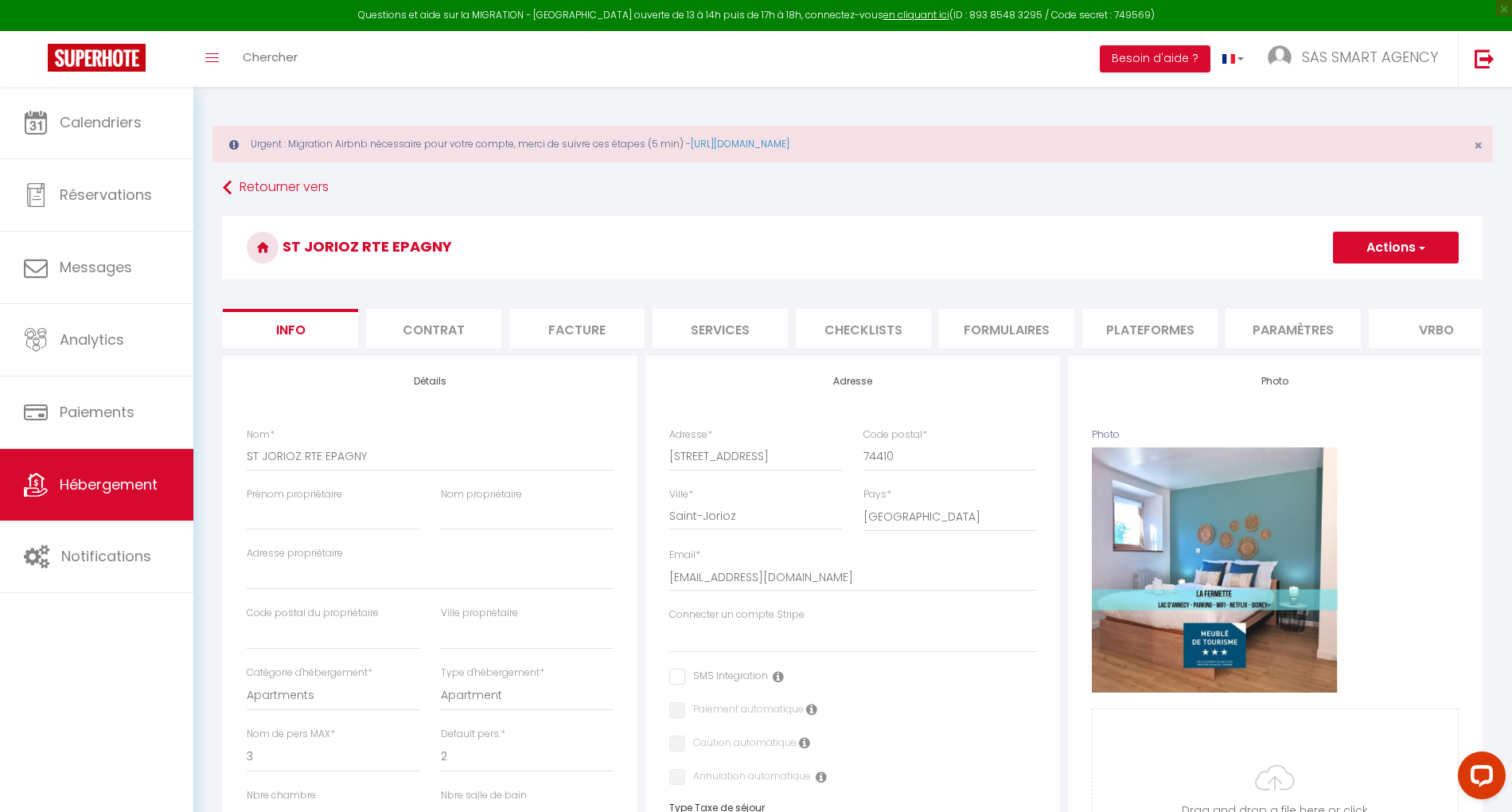
click at [1139, 328] on li "Plateformes" at bounding box center [1150, 328] width 135 height 39
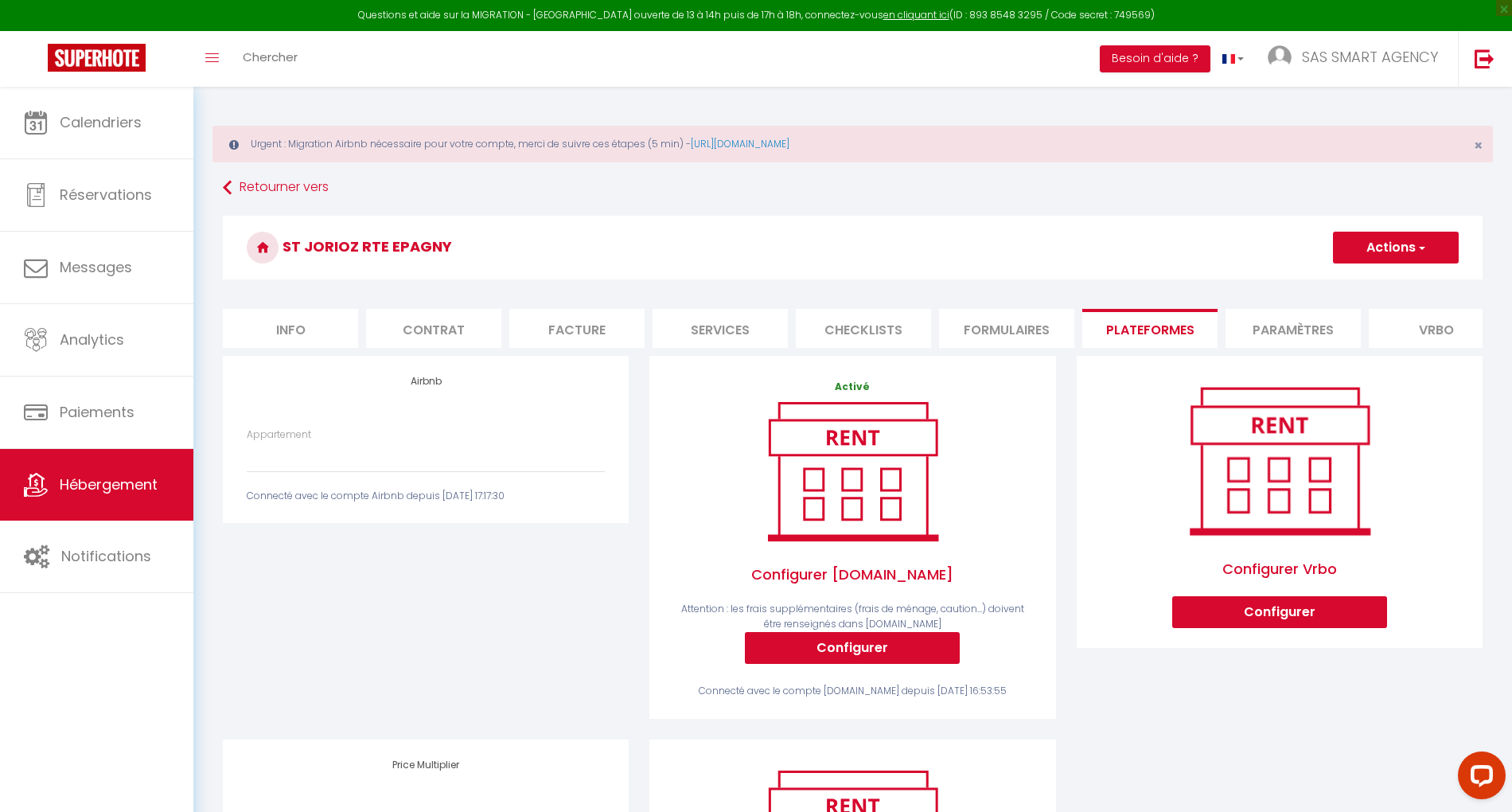
click at [447, 612] on div "Airbnb Appartement Portes de la vieille ville · PORTES DE LA VIEILLE VILLE Park…" at bounding box center [426, 547] width 427 height 383
click at [1483, 63] on img at bounding box center [1484, 58] width 20 height 20
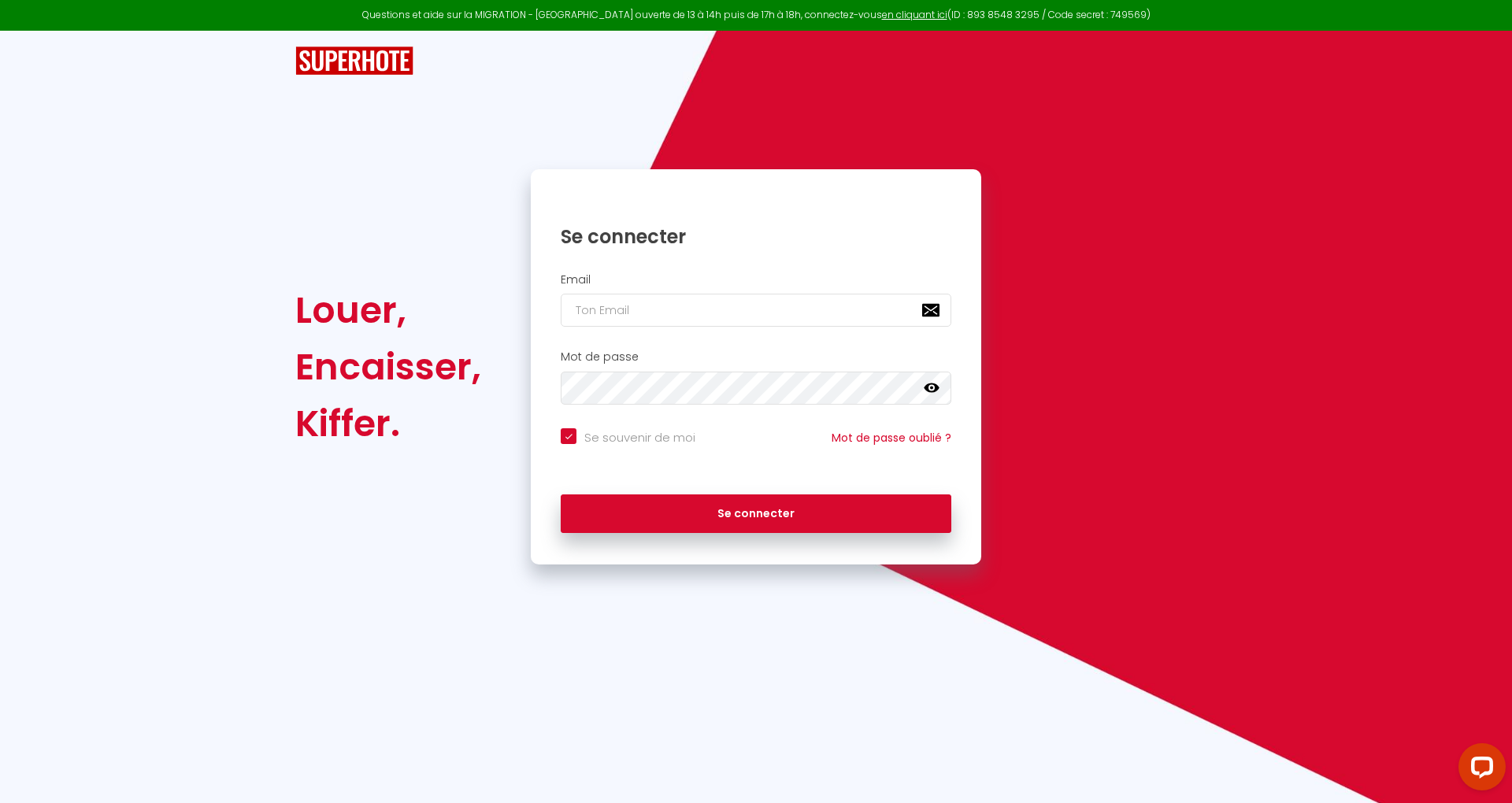
checkbox input "true"
click at [686, 304] on input "email" at bounding box center [756, 310] width 391 height 33
type input "v"
checkbox input "true"
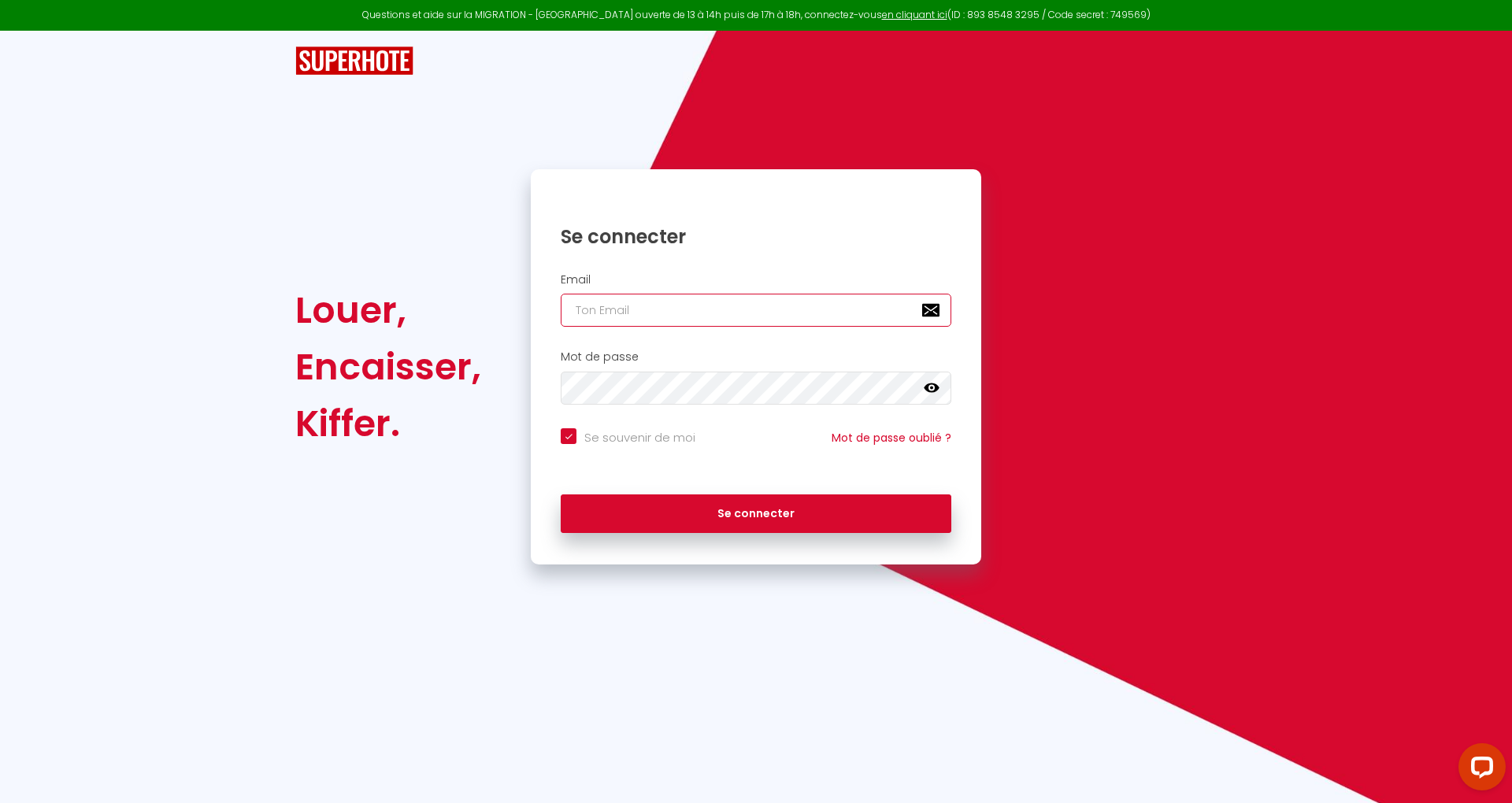
paste input "nasreddine@e-sken.com"
type input "nasreddine@e-sken.com"
checkbox input "true"
type input "nasreddine@e-sken.com"
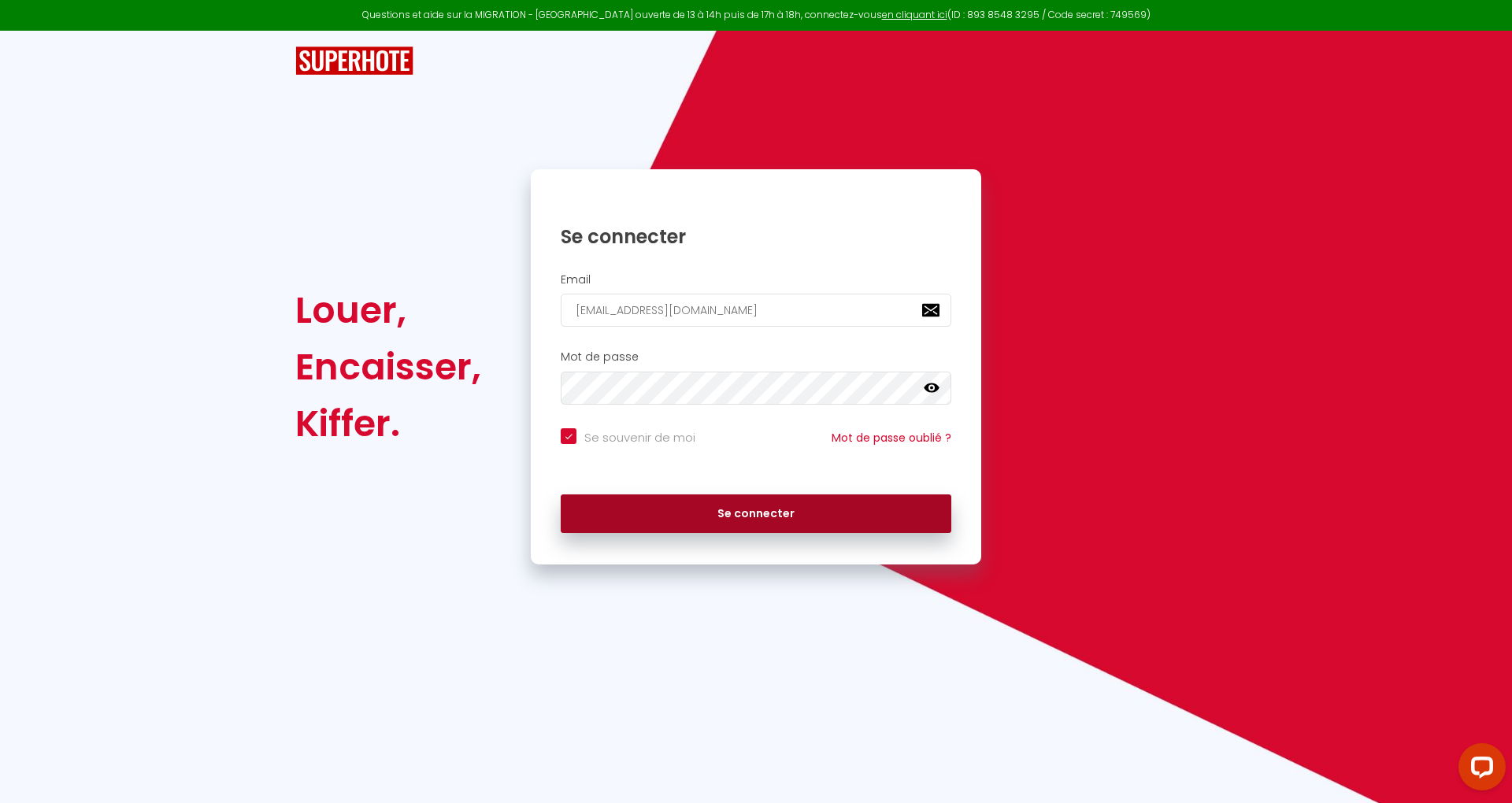
click at [829, 517] on button "Se connecter" at bounding box center [756, 514] width 391 height 40
checkbox input "true"
